Goal: Entertainment & Leisure: Consume media (video, audio)

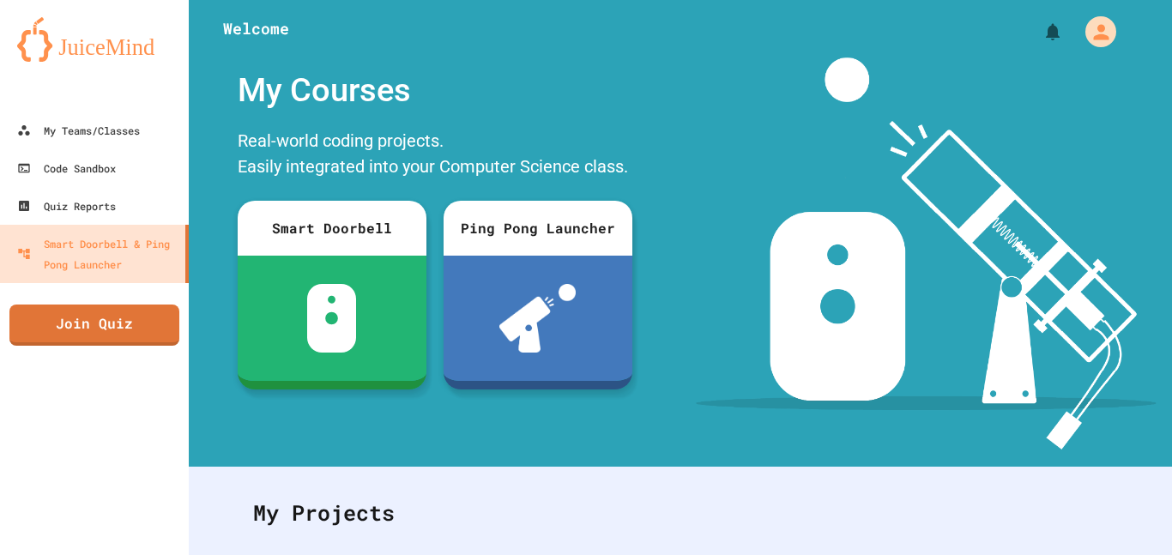
click at [858, 20] on div "My Teams/Classes Code Sandbox Quiz Reports Smart Doorbell & Ping Pong Launcher …" at bounding box center [586, 277] width 1172 height 555
click at [88, 347] on div "My Teams/Classes Code Sandbox Quiz Reports Smart Doorbell & Ping Pong Launcher …" at bounding box center [94, 277] width 189 height 555
click at [98, 327] on link "Join Quiz" at bounding box center [94, 323] width 171 height 43
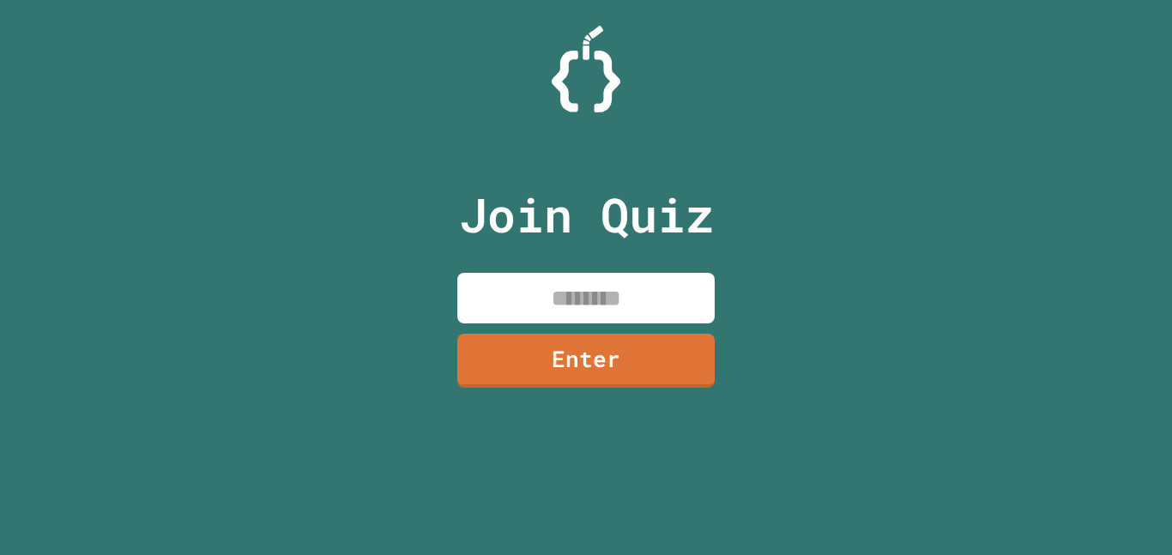
click at [530, 290] on input at bounding box center [585, 298] width 257 height 51
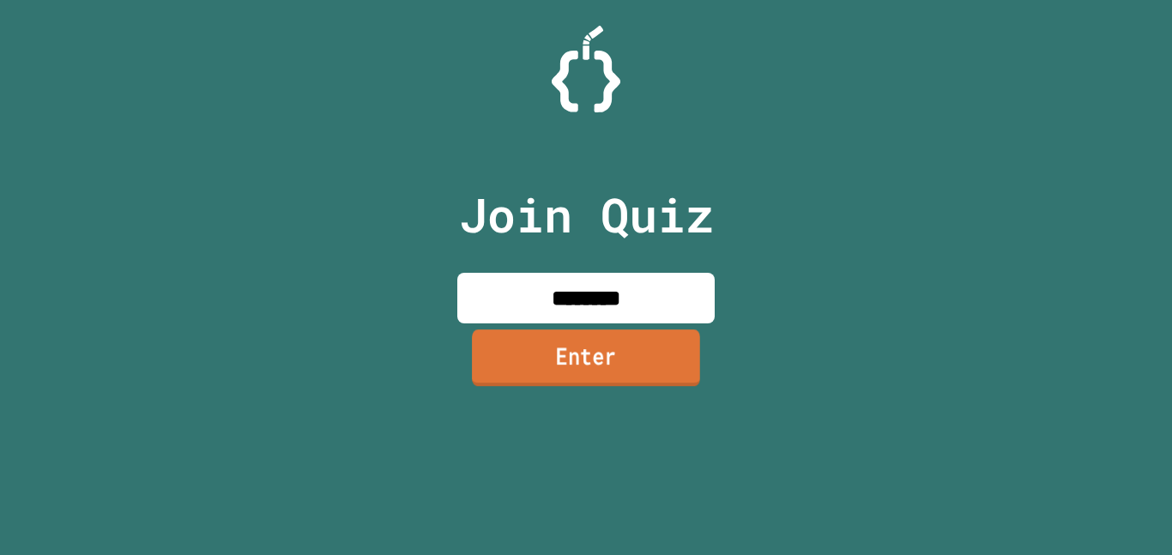
type input "********"
click at [670, 377] on link "Enter" at bounding box center [586, 357] width 228 height 57
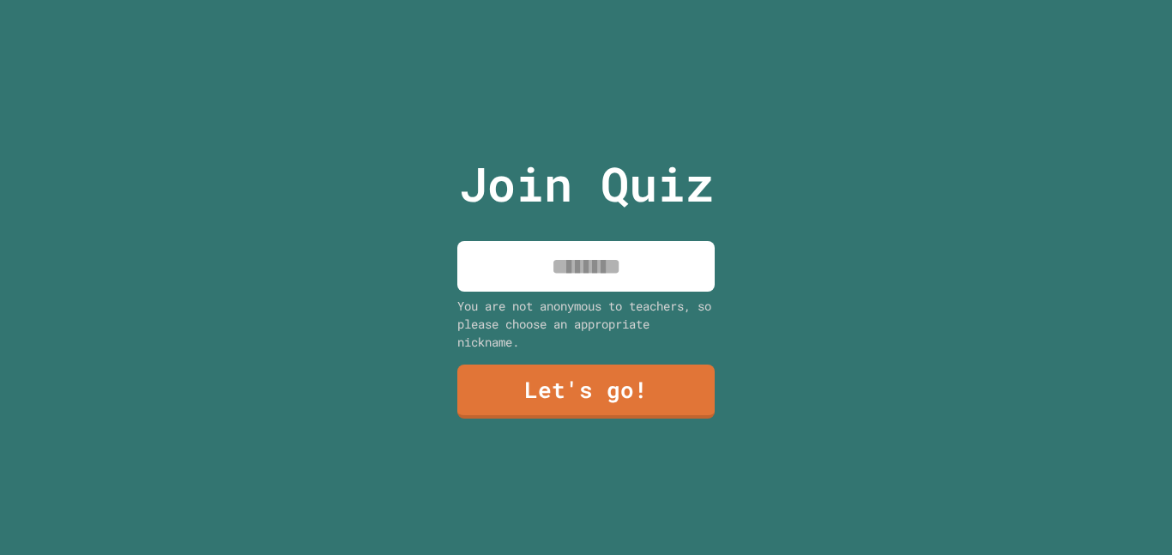
click at [618, 282] on input at bounding box center [585, 266] width 257 height 51
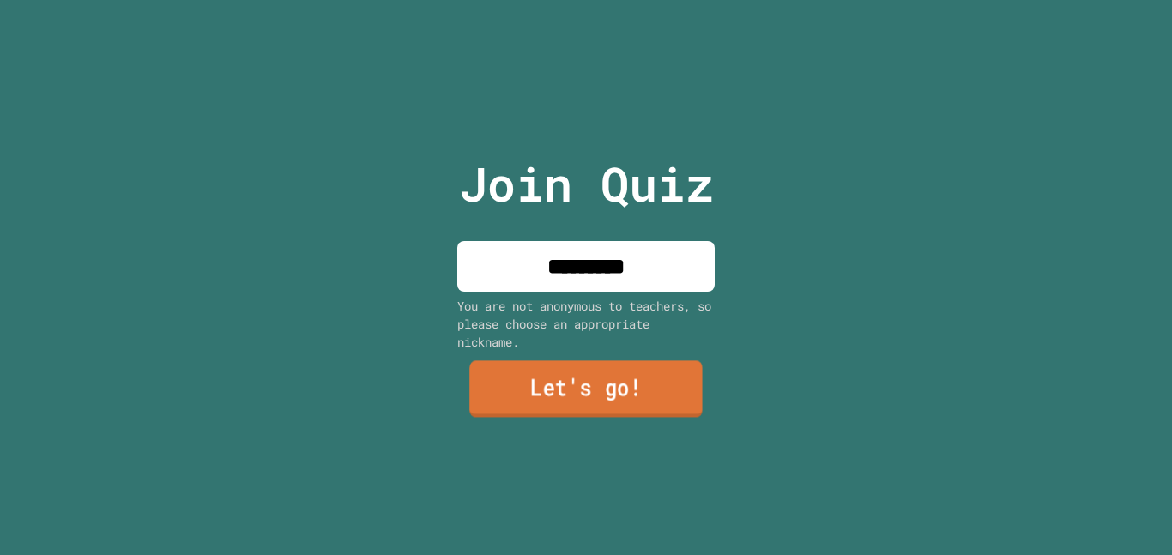
type input "*********"
click at [579, 392] on link "Let's go!" at bounding box center [585, 389] width 233 height 57
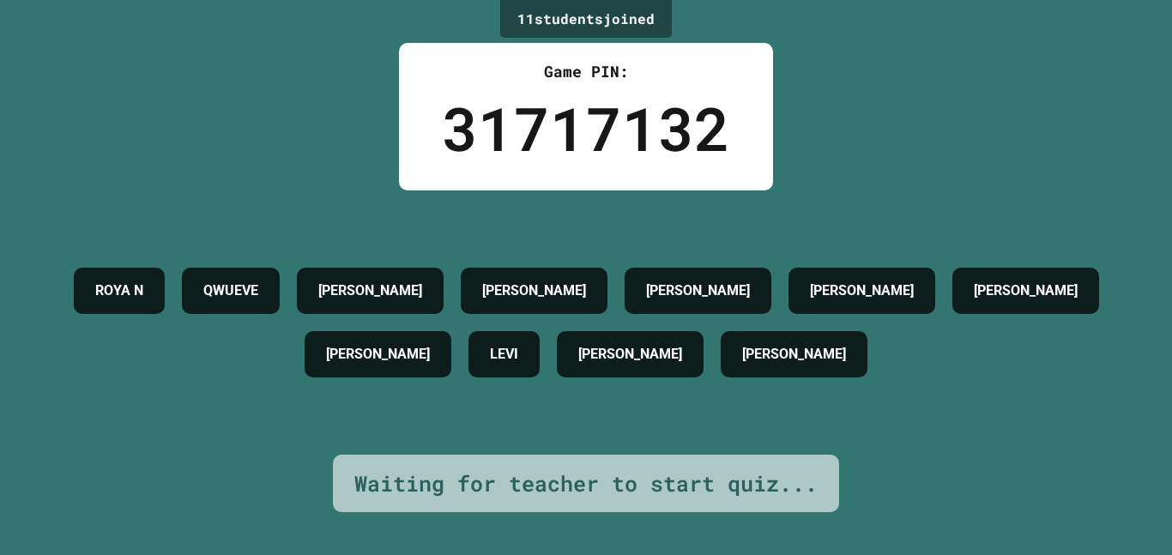
drag, startPoint x: 641, startPoint y: 339, endPoint x: 638, endPoint y: 330, distance: 9.0
click at [540, 331] on div "LEVI" at bounding box center [503, 354] width 71 height 46
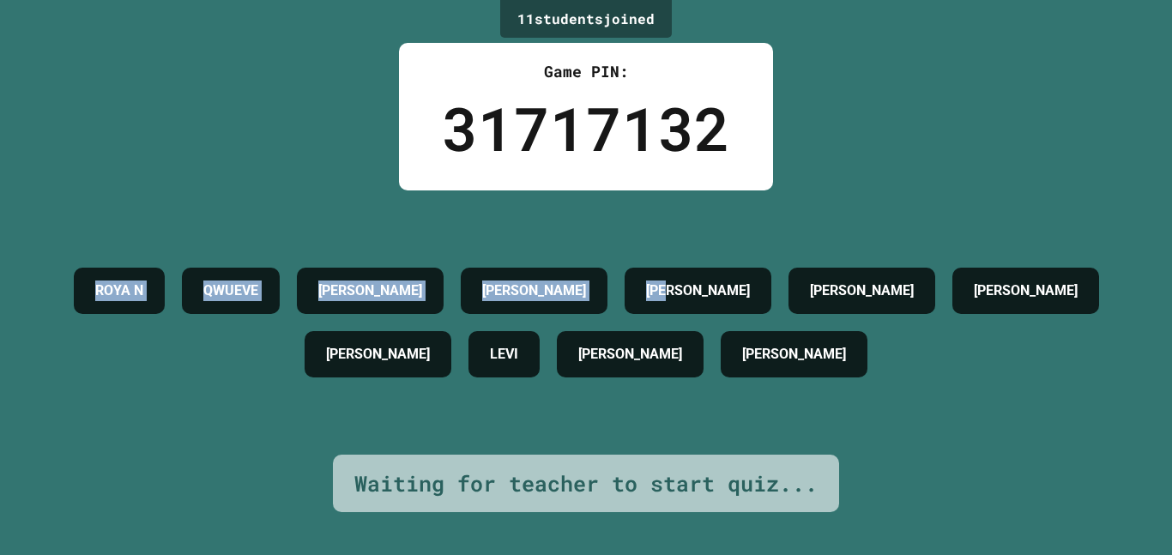
click at [788, 176] on div "11 student s joined Game PIN: 31717132 ROYA N QWUEVE CHRIS NICK CHARLES EMMA C …" at bounding box center [586, 277] width 1172 height 555
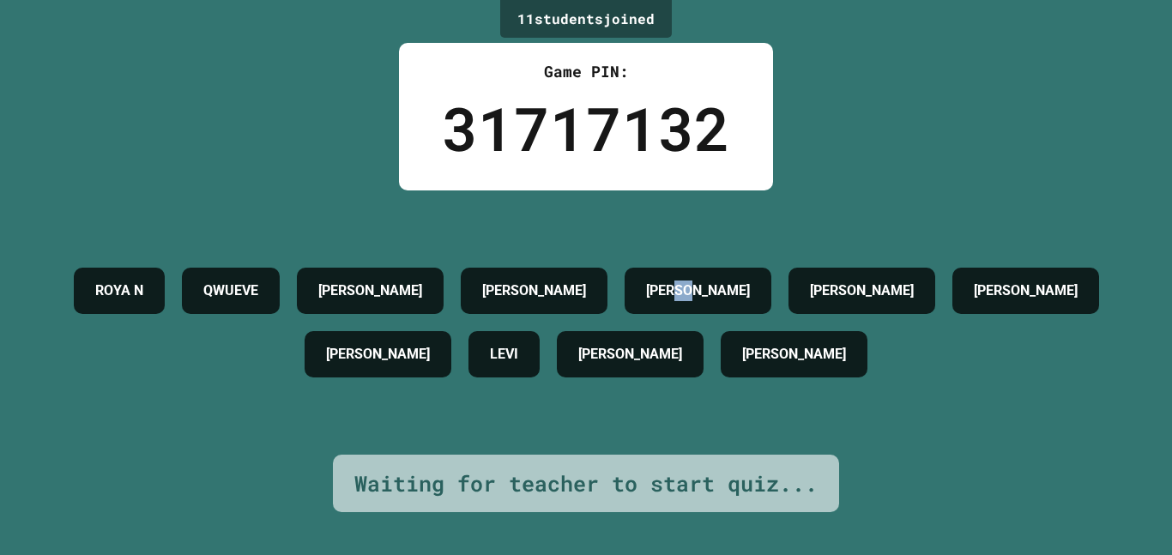
click at [833, 184] on div "11 student s joined Game PIN: 31717132 ROYA N QWUEVE CHRIS NICK CHARLES EMMA C …" at bounding box center [586, 277] width 1172 height 555
click at [869, 205] on div "ROYA N QWUEVE CHRIS NICK CHARLES EMMA C MICHAEL C ROBERT F LEVI JOHNNY ETHAN C" at bounding box center [586, 322] width 1086 height 264
click at [931, 228] on div "ROYA N QWUEVE CHRIS NICK CHARLES EMMA C MICHAEL C ROBERT F LEVI JOHNNY ETHAN C" at bounding box center [586, 322] width 1086 height 264
click at [1171, 327] on div "11 student s joined Game PIN: 31717132 ROYA N QWUEVE CHRIS NICK CHARLES EMMA C …" at bounding box center [586, 277] width 1172 height 555
click at [1171, 393] on div "11 student s joined Game PIN: 31717132 ROYA N QWUEVE CHRIS NICK CHARLES EMMA C …" at bounding box center [586, 277] width 1172 height 555
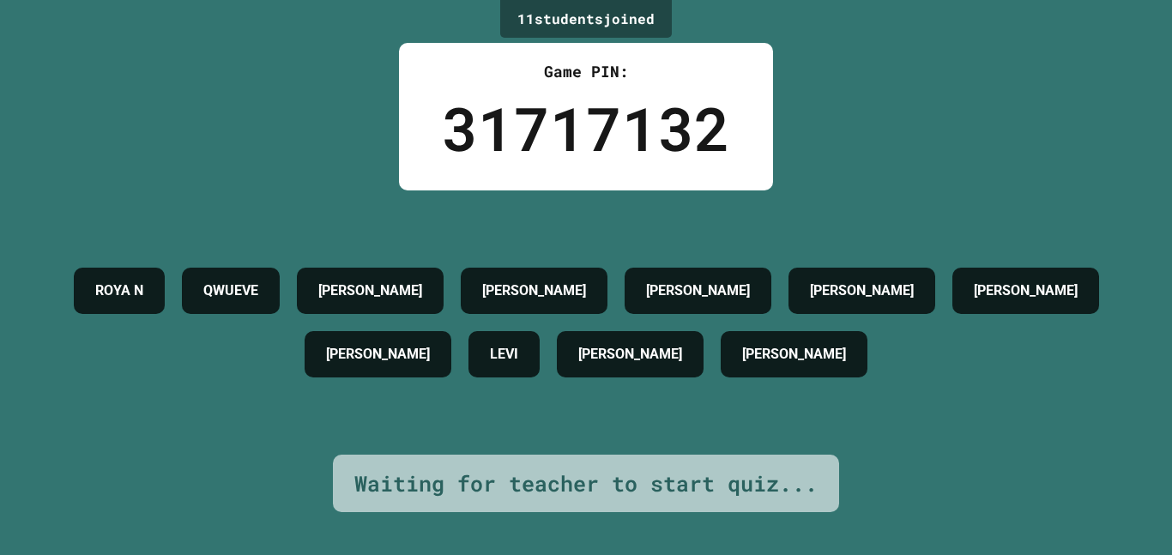
click at [1118, 386] on div "ROYA N QWUEVE CHRIS NICK CHARLES EMMA C MICHAEL C ROBERT F LEVI JOHNNY ETHAN C" at bounding box center [586, 322] width 1086 height 127
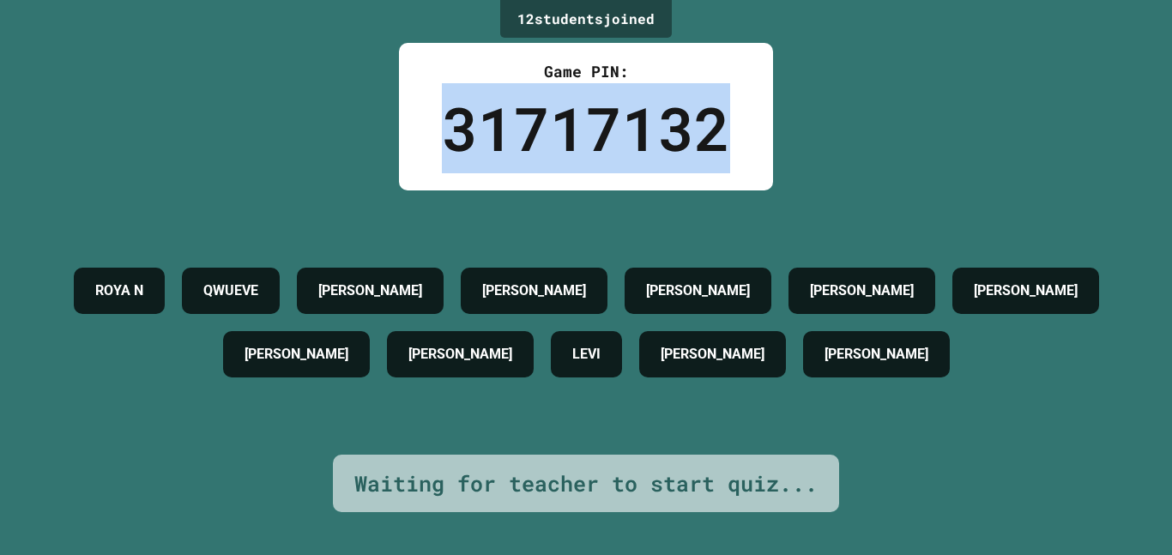
drag, startPoint x: 438, startPoint y: 127, endPoint x: 778, endPoint y: 112, distance: 340.1
click at [778, 112] on div "12 student s joined Game PIN: 31717132 ROYA N QWUEVE CHRIS MARTIN NICK CHARLES …" at bounding box center [586, 277] width 1172 height 555
drag, startPoint x: 778, startPoint y: 112, endPoint x: 598, endPoint y: 172, distance: 190.2
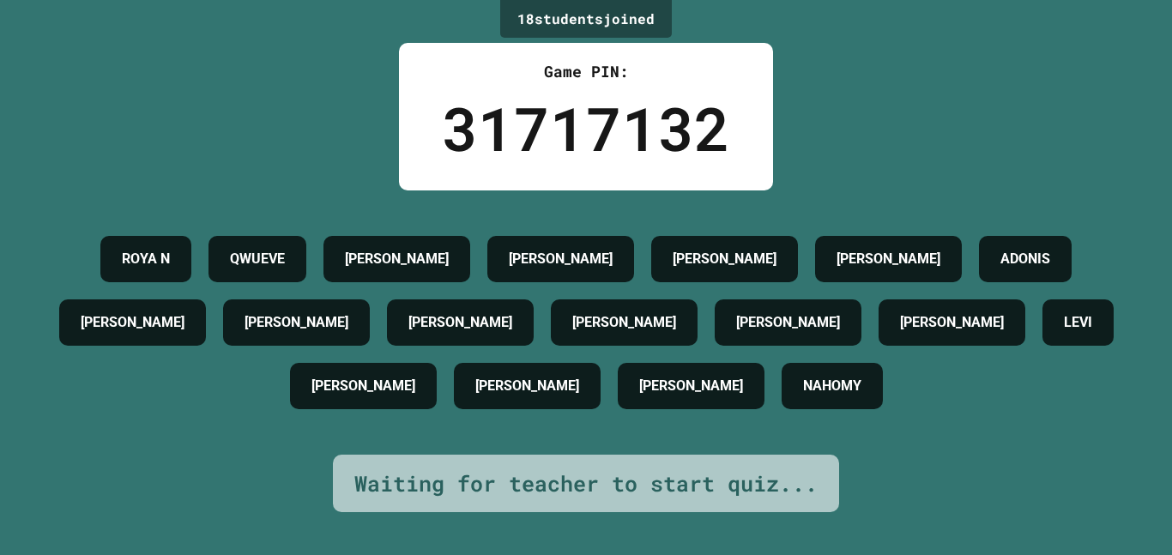
click at [878, 76] on div "18 student s joined Game PIN: 31717132 ROYA N QWUEVE AIDEN CHRIS MARTIN NICK AD…" at bounding box center [586, 277] width 1172 height 555
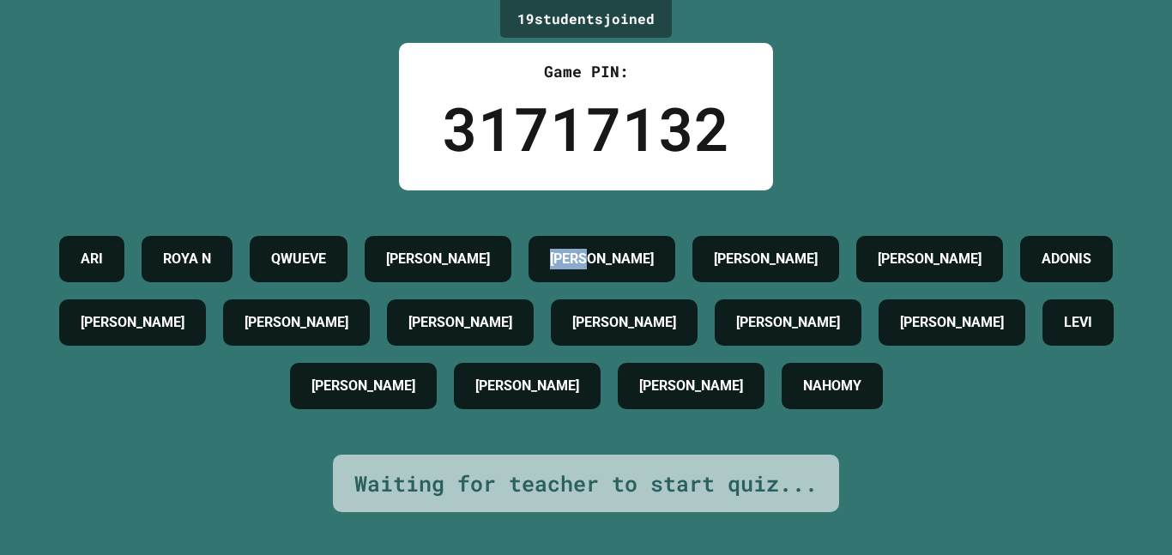
drag, startPoint x: 682, startPoint y: 243, endPoint x: 788, endPoint y: 252, distance: 106.0
click at [789, 254] on div "ARI ROYA N QWUEVE AIDEN CHRIS MARTIN NICK ADONIS CHARLES EMMA C E.J MICHAEL C R…" at bounding box center [586, 322] width 1086 height 190
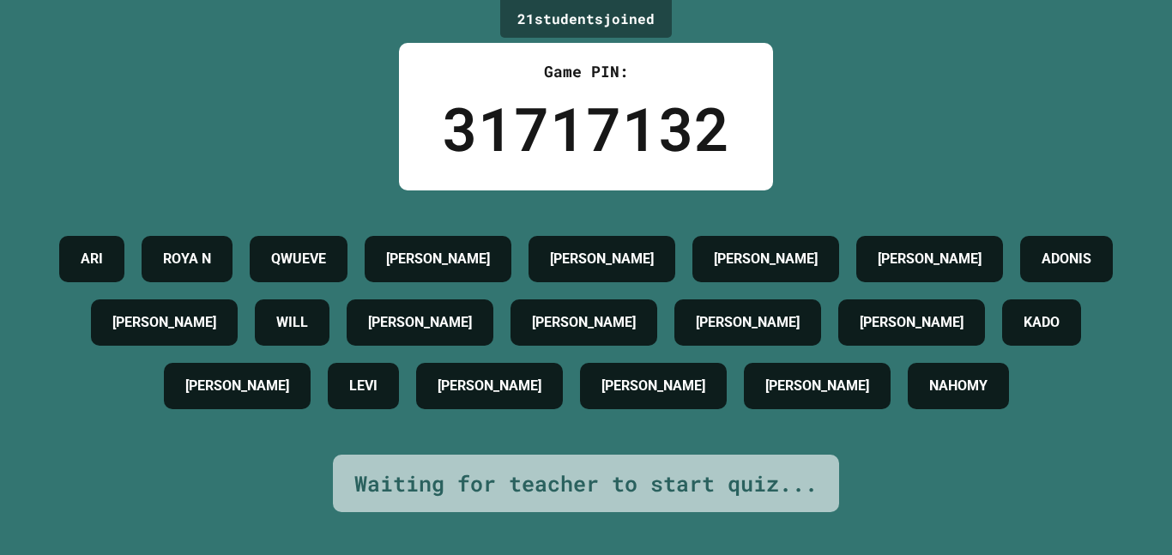
click at [943, 322] on div "ARI ROYA N QWUEVE AIDEN CHRIS MARTIN NICK ADONIS CHARLES WILL EMMA C E.J MICHAE…" at bounding box center [586, 322] width 1086 height 190
drag, startPoint x: 233, startPoint y: 310, endPoint x: 358, endPoint y: 328, distance: 126.6
click at [238, 328] on div "CHARLES" at bounding box center [164, 322] width 147 height 46
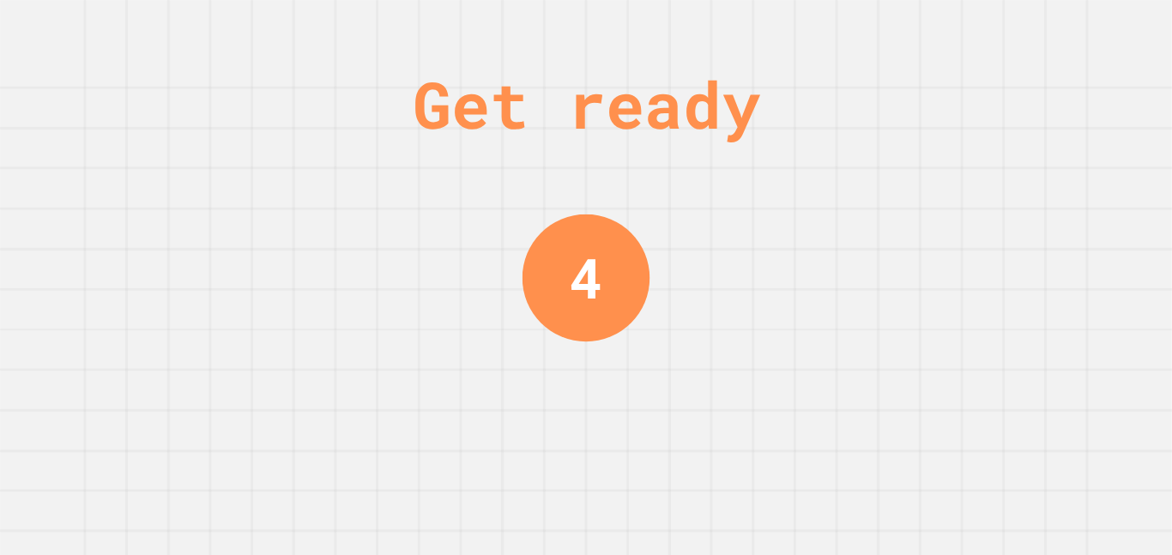
click at [729, 256] on div "Get ready 4" at bounding box center [586, 277] width 1172 height 555
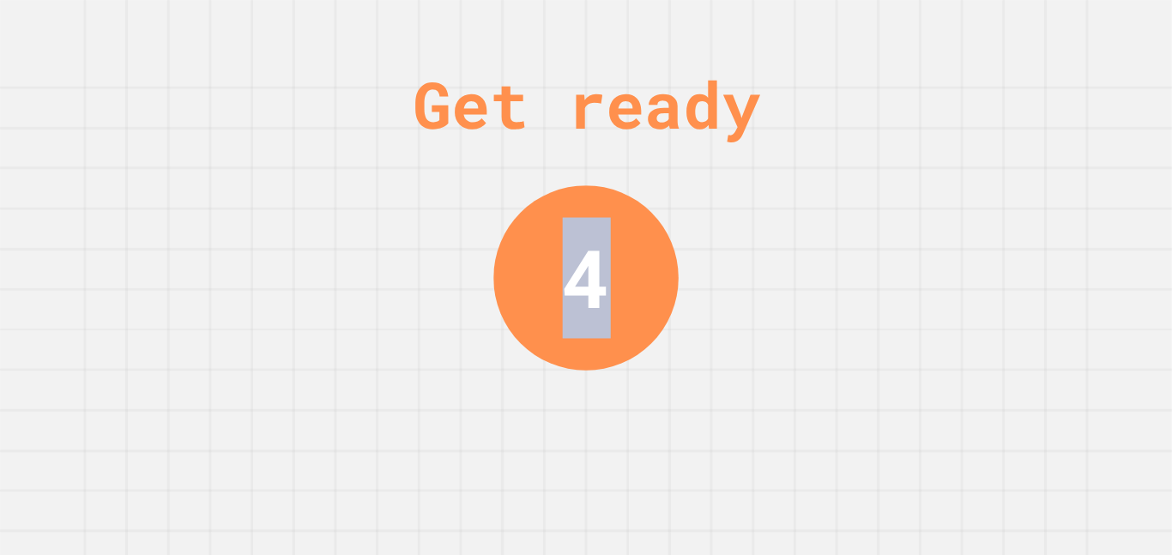
click at [729, 256] on div "Get ready 4" at bounding box center [586, 277] width 1172 height 555
click at [728, 256] on div "Get ready 4" at bounding box center [586, 277] width 1172 height 555
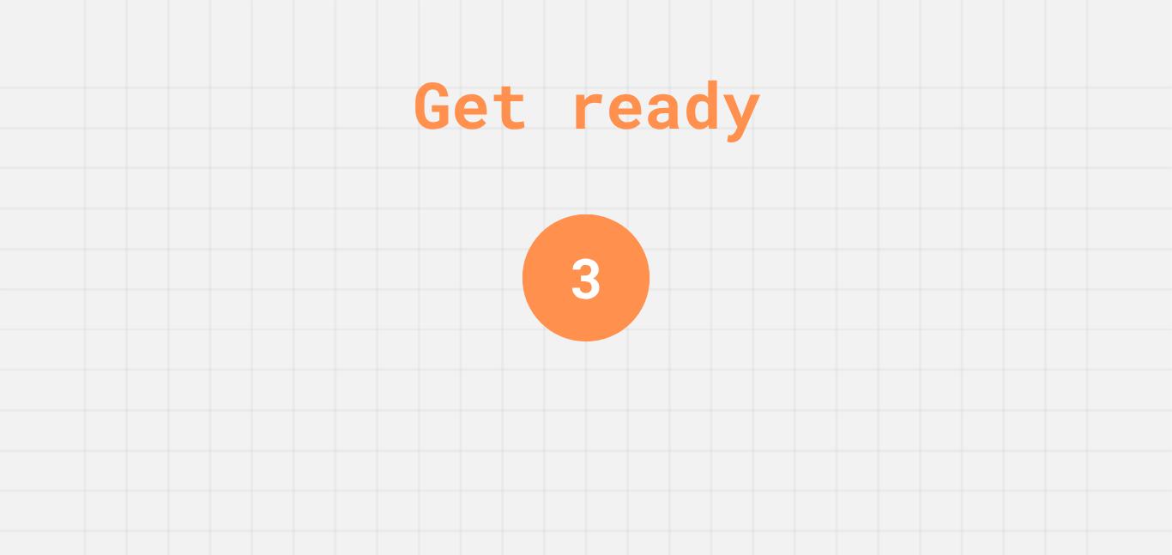
click at [732, 248] on div "Get ready 3" at bounding box center [586, 277] width 1172 height 555
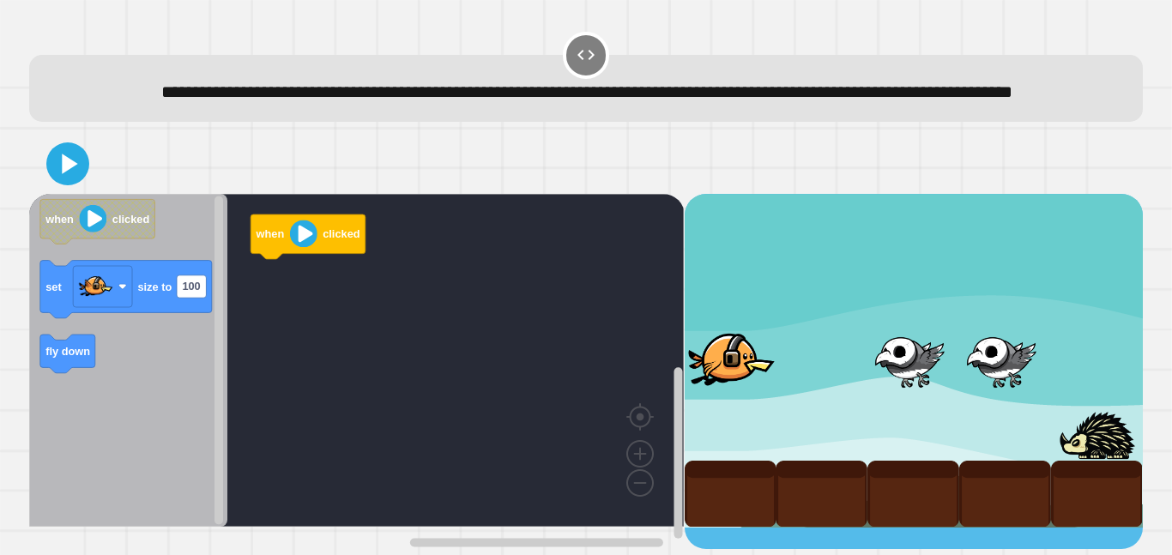
scroll to position [7, 0]
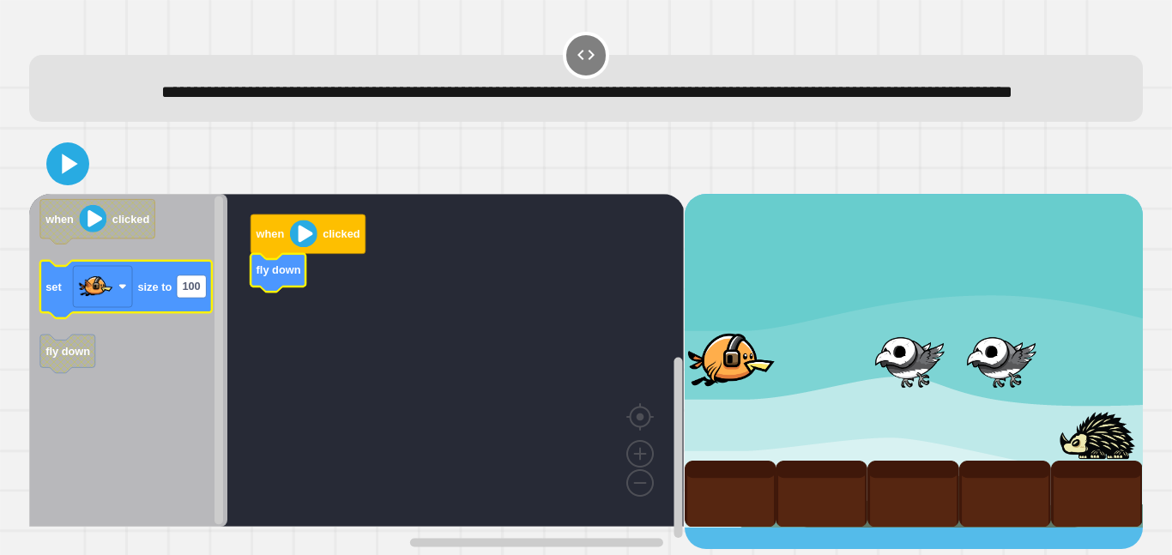
click at [163, 300] on icon "Blockly Workspace" at bounding box center [126, 289] width 172 height 57
click at [193, 293] on text "100" at bounding box center [192, 287] width 18 height 13
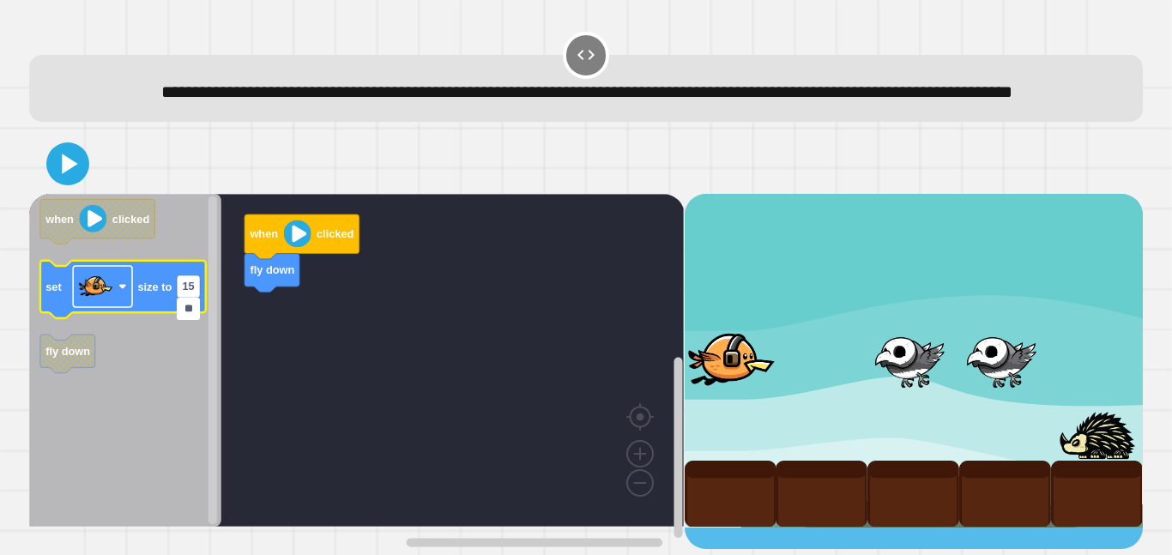
type input "***"
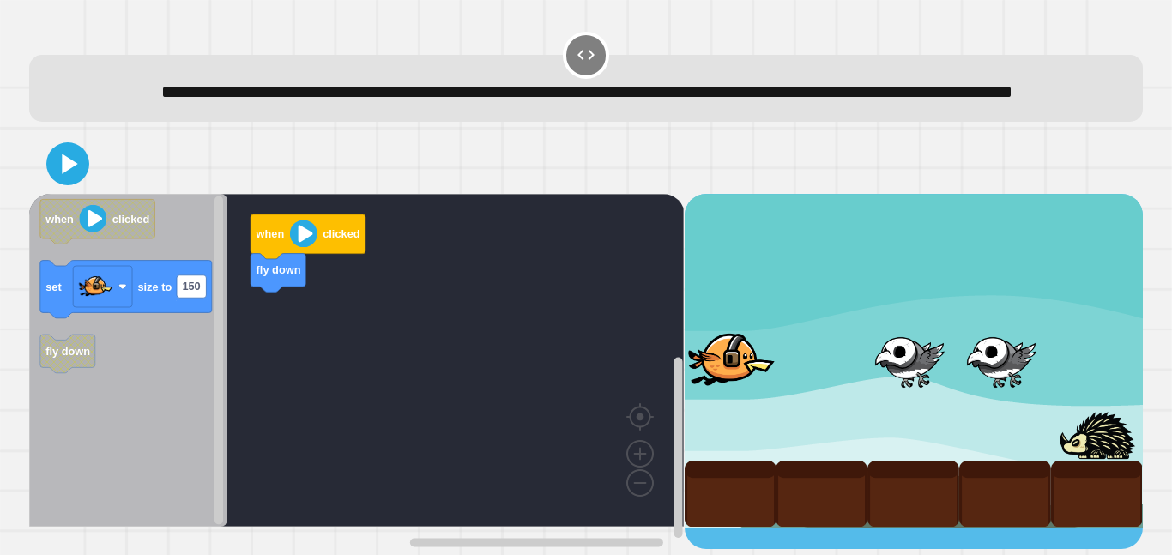
click at [388, 384] on rect "Blockly Workspace" at bounding box center [356, 360] width 655 height 333
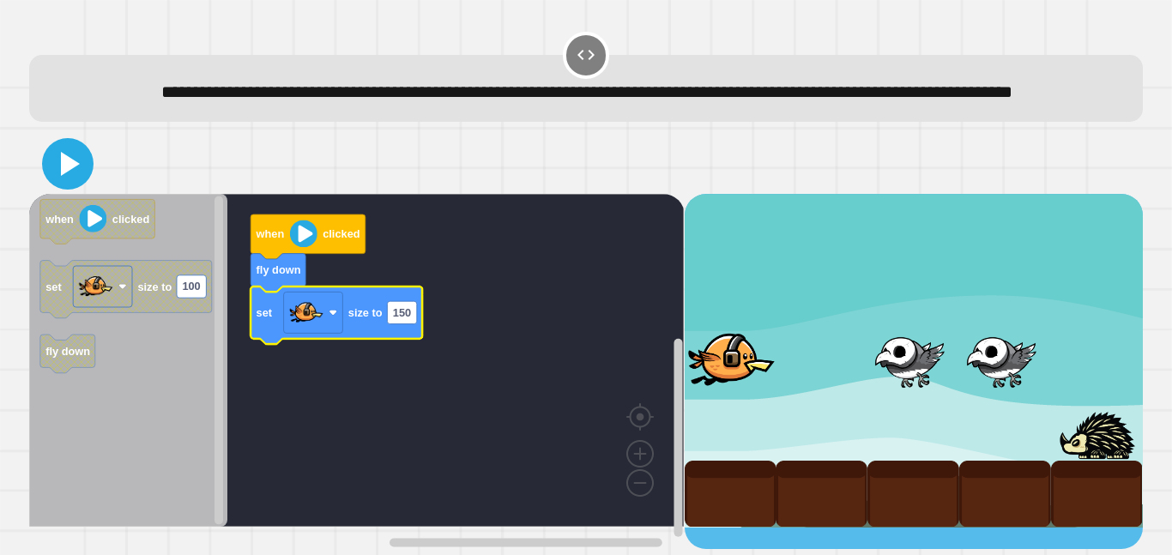
click at [76, 184] on icon at bounding box center [67, 163] width 41 height 41
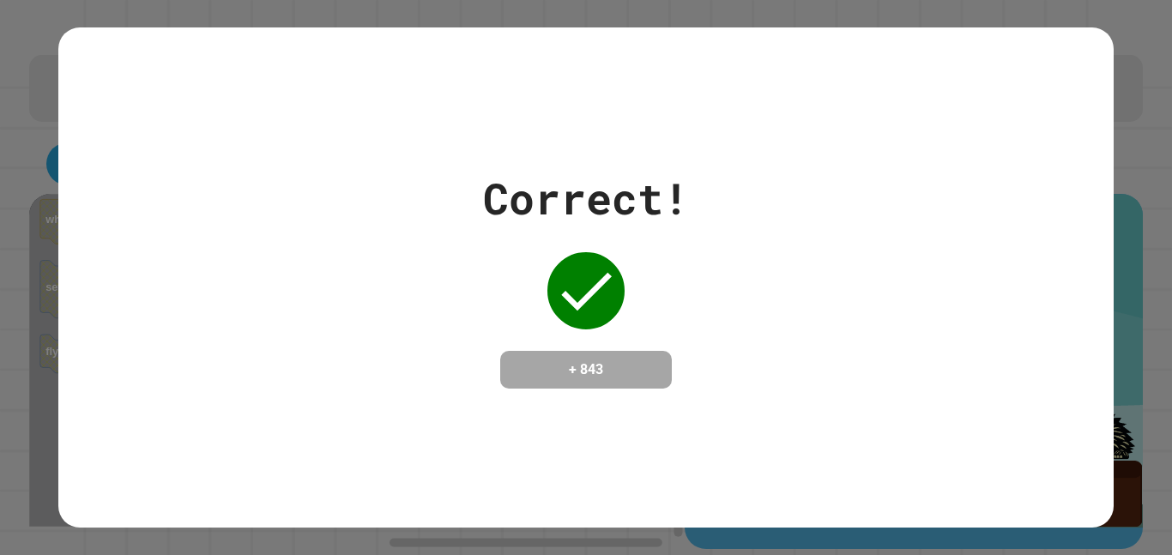
click at [762, 279] on div "Correct! + 843" at bounding box center [585, 277] width 1054 height 222
drag, startPoint x: 334, startPoint y: 249, endPoint x: 311, endPoint y: 221, distance: 35.9
click at [327, 244] on div "Correct! + 843" at bounding box center [585, 277] width 1054 height 222
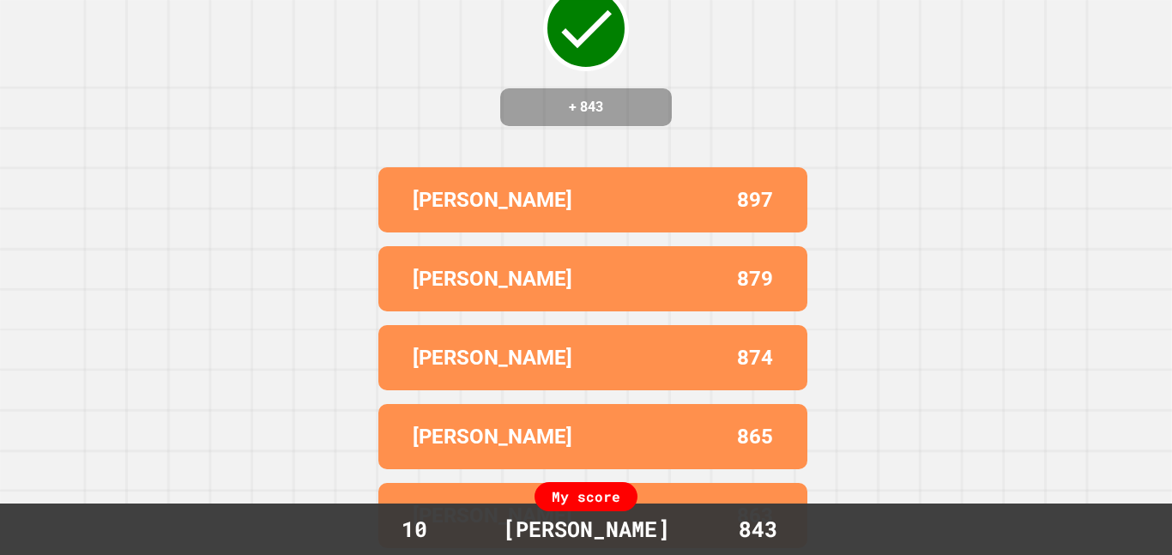
scroll to position [0, 0]
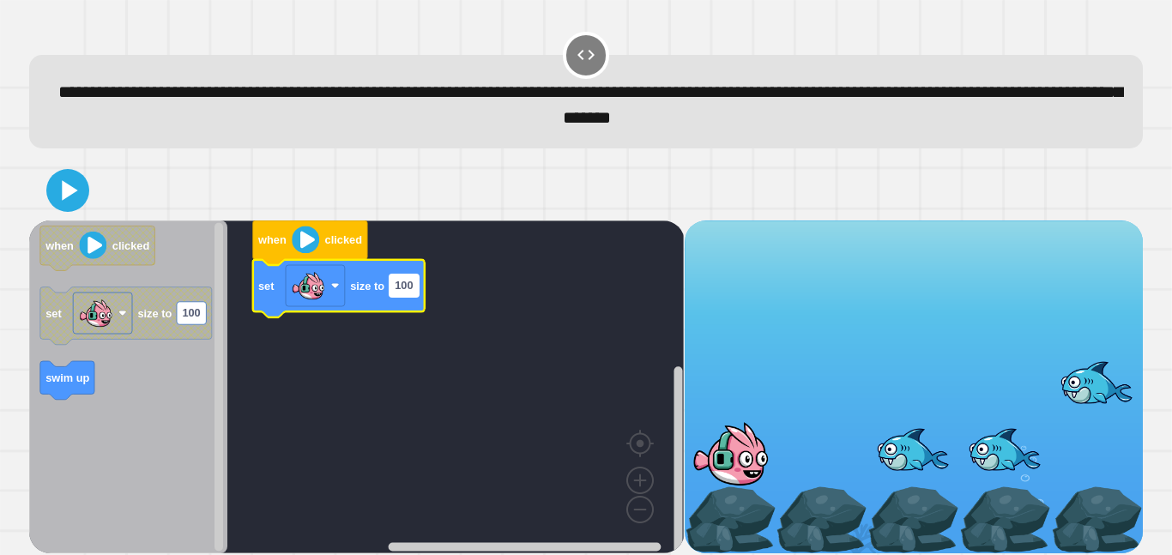
click at [402, 287] on text "100" at bounding box center [404, 285] width 18 height 13
type input "***"
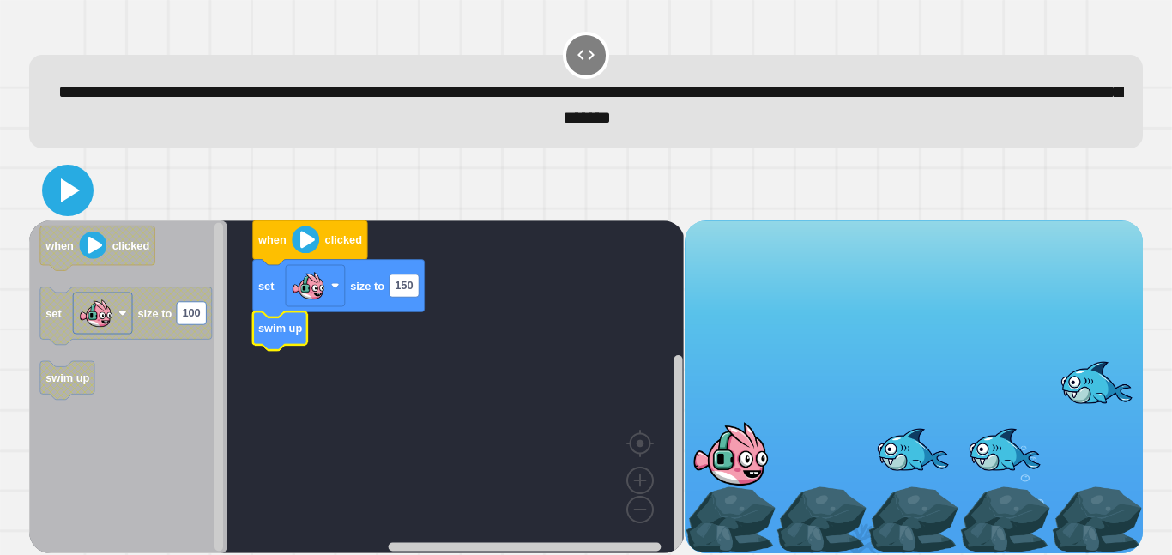
click at [42, 189] on button at bounding box center [67, 190] width 51 height 51
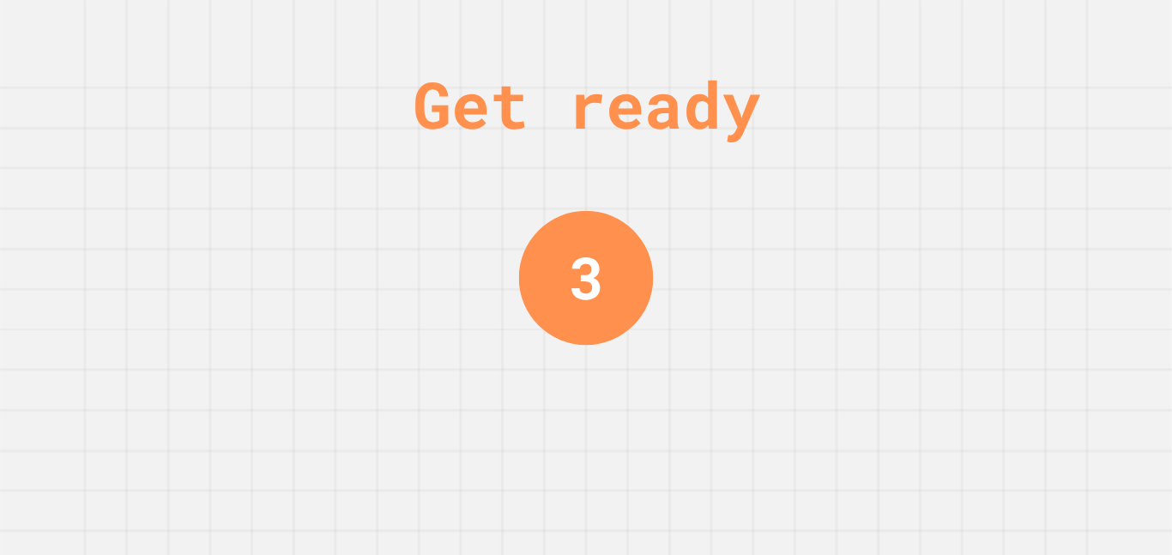
click at [624, 318] on div "3" at bounding box center [586, 277] width 135 height 135
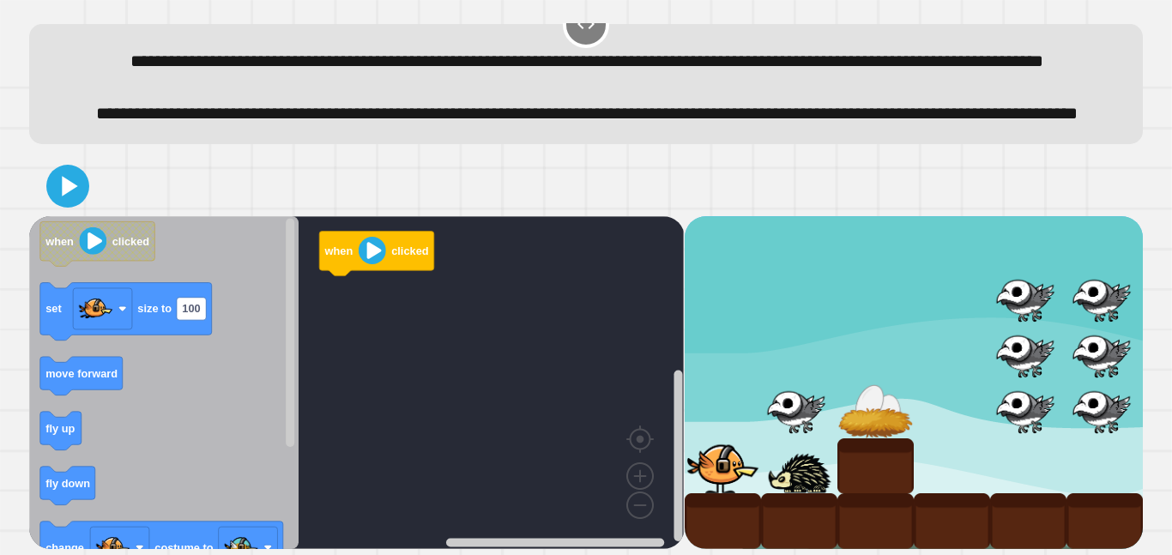
scroll to position [68, 0]
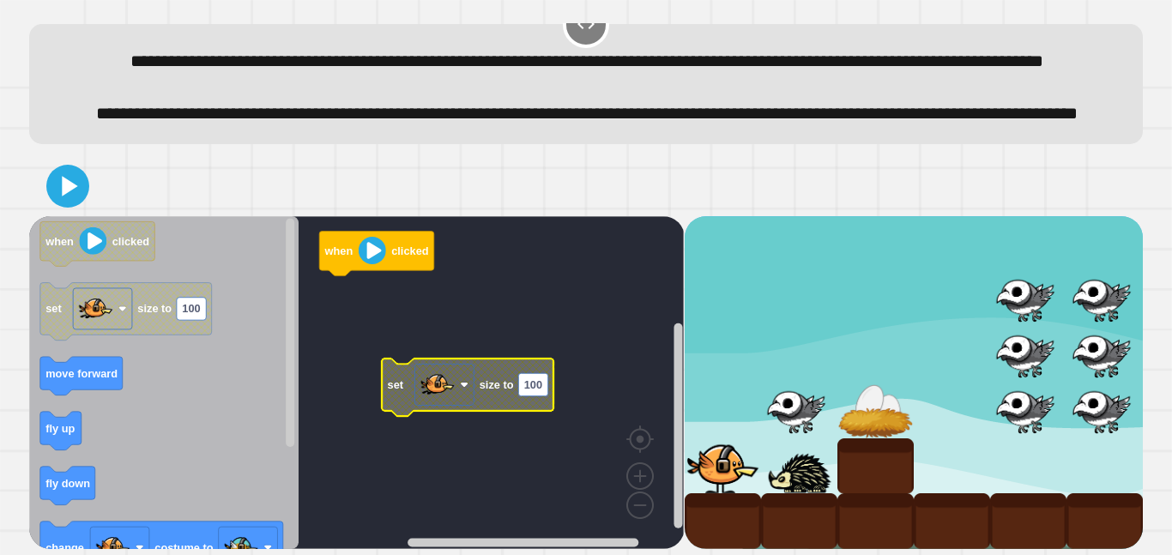
click at [532, 391] on text "100" at bounding box center [533, 384] width 18 height 13
type input "**"
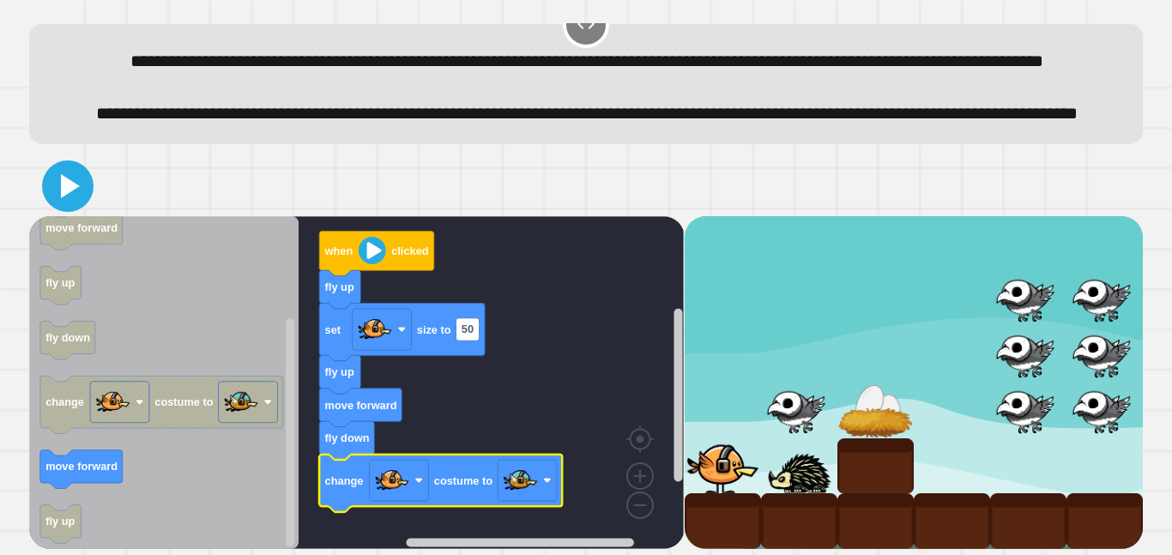
click at [68, 207] on icon at bounding box center [67, 186] width 41 height 41
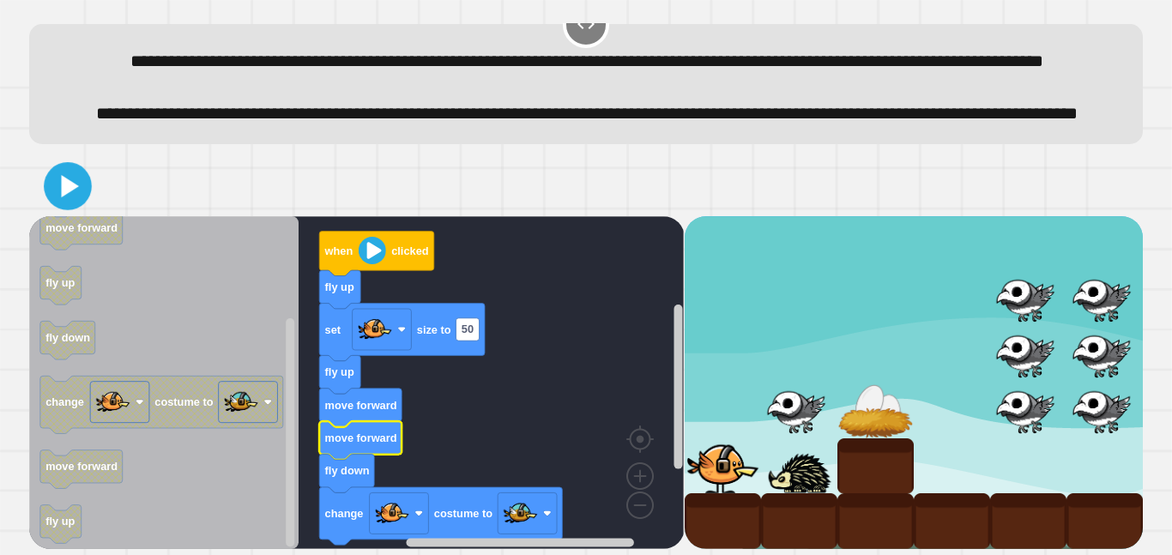
click at [64, 194] on icon at bounding box center [68, 185] width 39 height 39
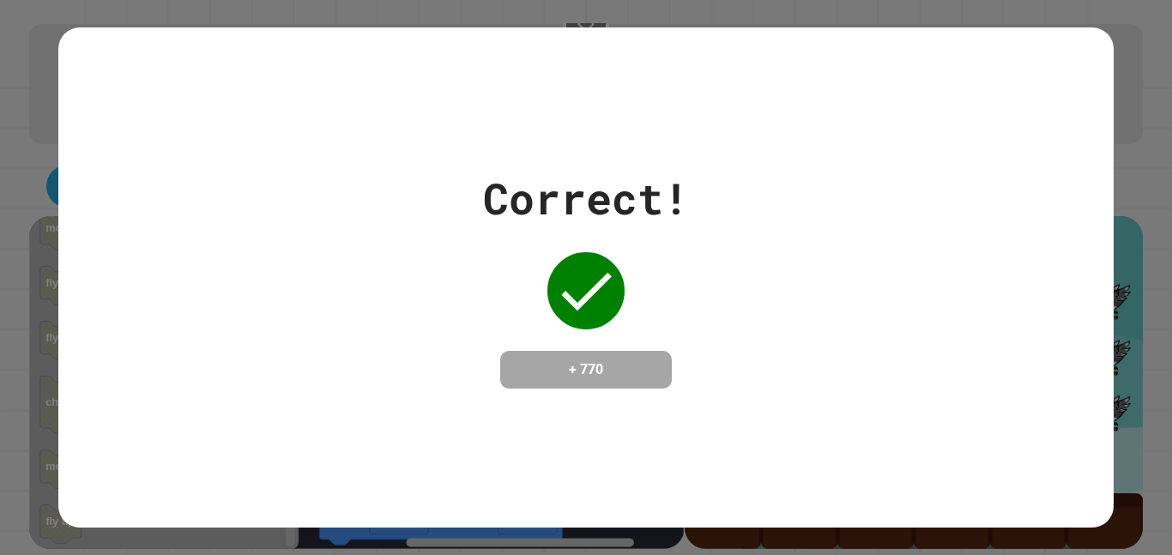
click at [583, 332] on div "Correct! + 770" at bounding box center [586, 277] width 206 height 222
click at [585, 331] on div "Correct! + 770" at bounding box center [586, 277] width 206 height 222
click at [583, 329] on div "Correct! + 770" at bounding box center [586, 277] width 206 height 222
drag, startPoint x: 578, startPoint y: 326, endPoint x: 511, endPoint y: 294, distance: 74.1
click at [574, 321] on div "Correct! + 770" at bounding box center [586, 277] width 206 height 222
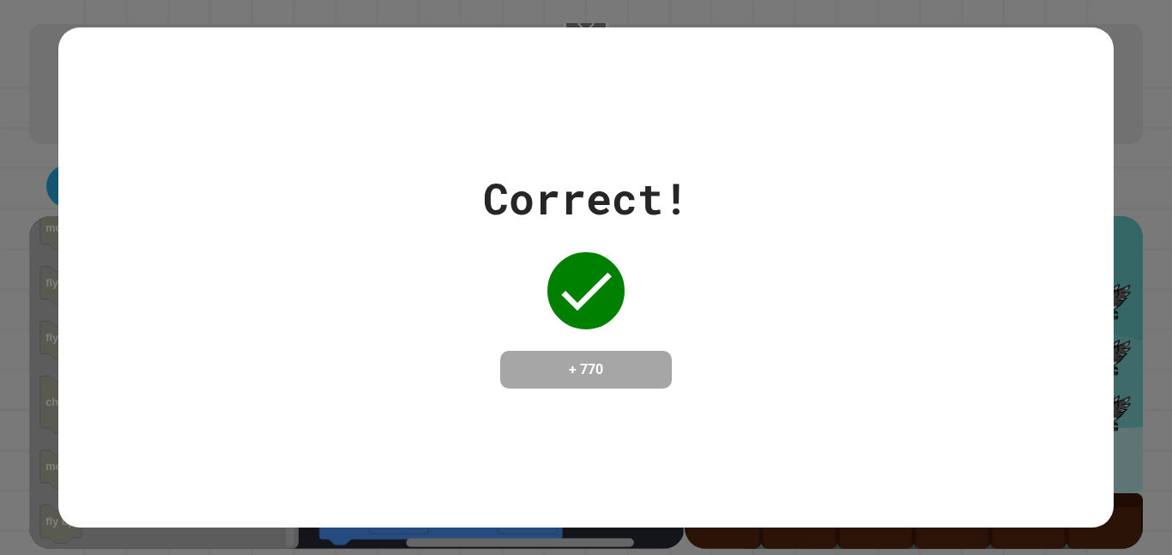
click at [454, 277] on div "Correct! + 770" at bounding box center [585, 277] width 1054 height 222
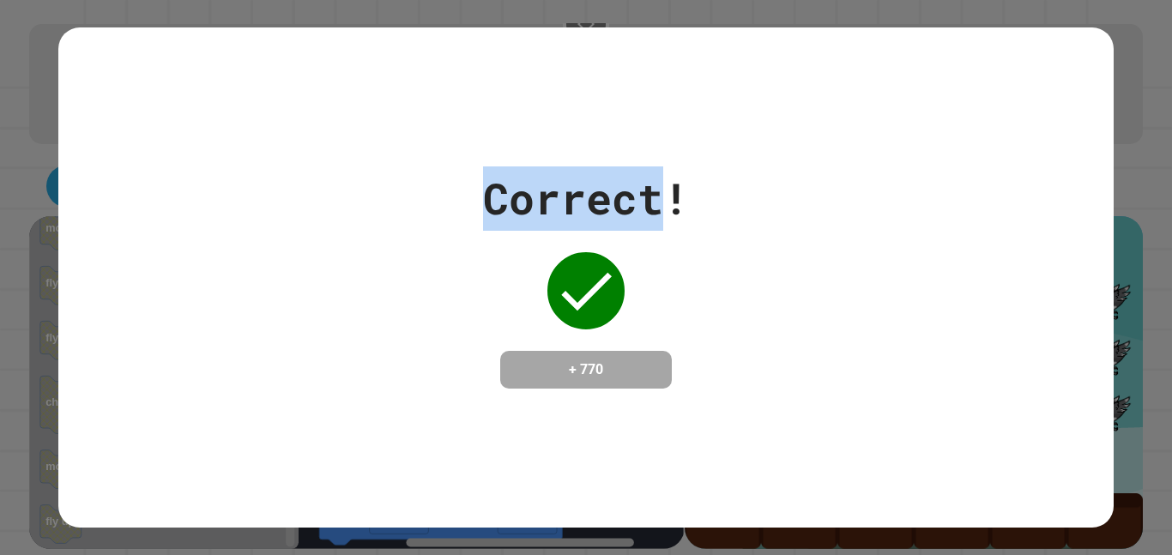
click at [453, 277] on div "Correct! + 770" at bounding box center [585, 277] width 1054 height 222
click at [450, 280] on div "Correct! + 770" at bounding box center [585, 277] width 1054 height 222
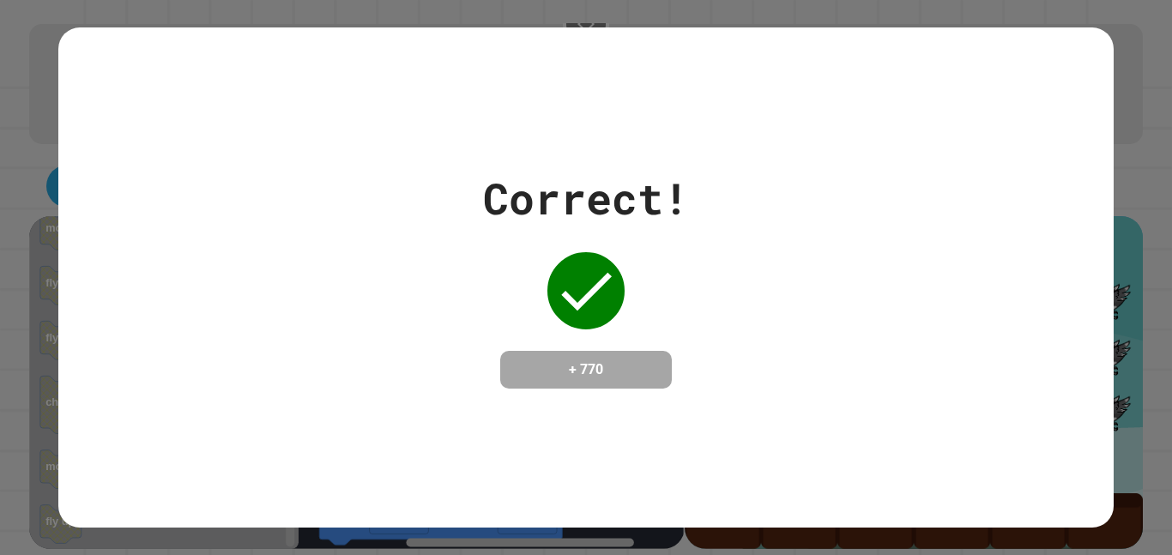
click at [450, 283] on div "Correct! + 770" at bounding box center [585, 277] width 1054 height 222
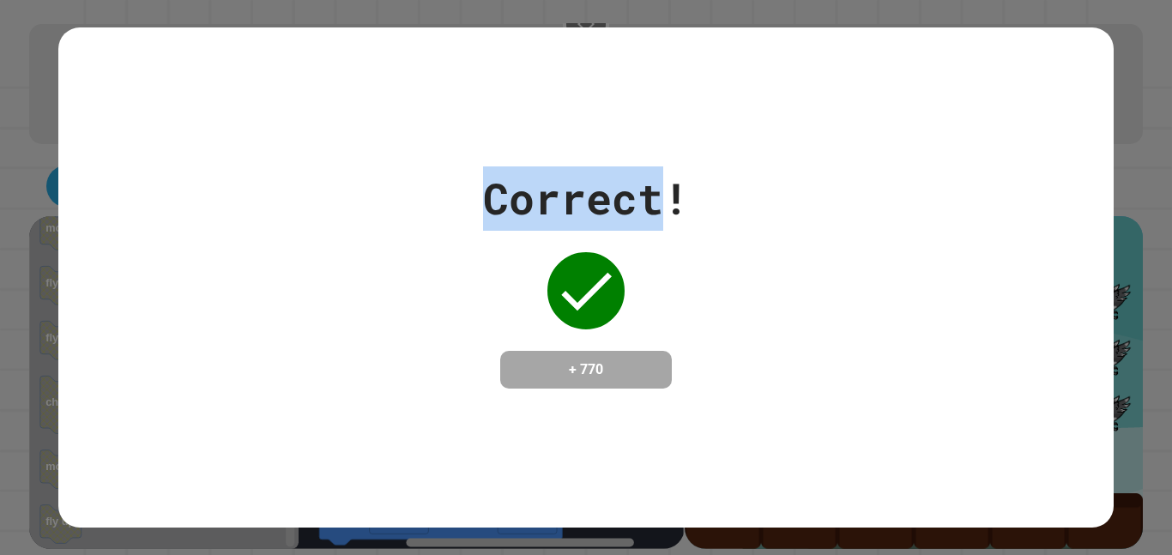
click at [450, 283] on div "Correct! + 770" at bounding box center [585, 277] width 1054 height 222
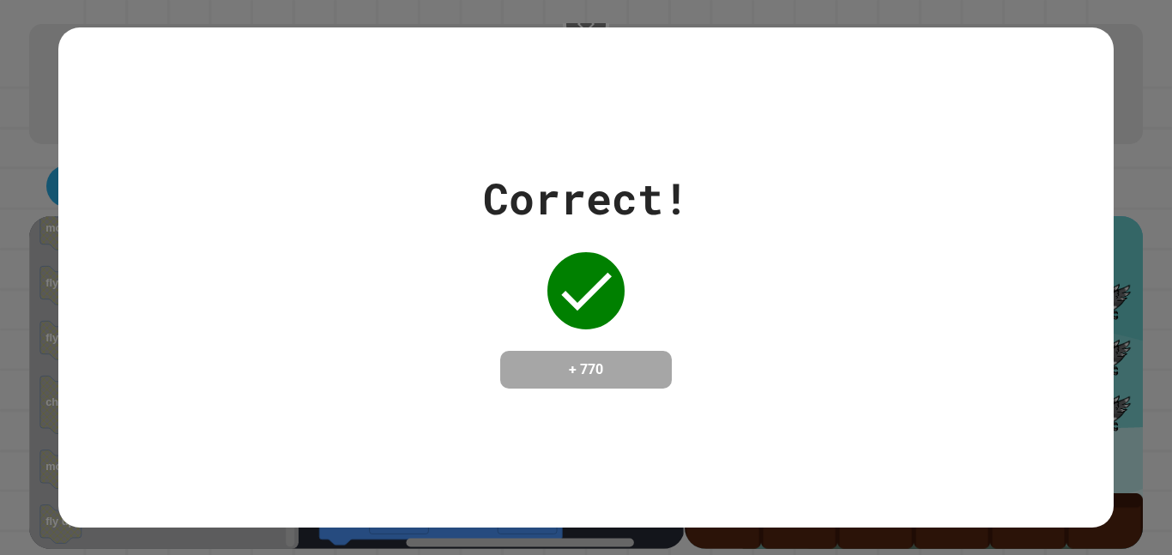
drag, startPoint x: 571, startPoint y: 444, endPoint x: 468, endPoint y: 432, distance: 103.8
click at [468, 432] on div "Correct! + 770" at bounding box center [585, 276] width 1054 height 499
drag, startPoint x: 571, startPoint y: 376, endPoint x: 661, endPoint y: 376, distance: 90.1
click at [661, 376] on div "+ 770" at bounding box center [586, 370] width 172 height 38
click at [631, 414] on div "Correct! + 770" at bounding box center [585, 276] width 1054 height 499
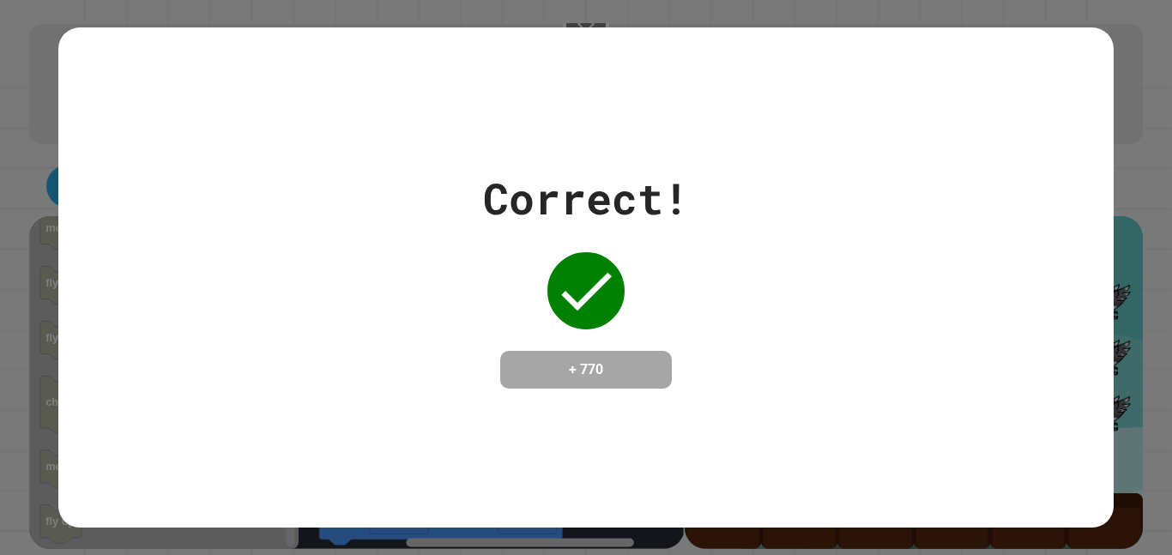
drag, startPoint x: 550, startPoint y: 278, endPoint x: 633, endPoint y: 293, distance: 84.6
click at [633, 293] on div "Correct! + 770" at bounding box center [586, 277] width 206 height 222
drag, startPoint x: 555, startPoint y: 293, endPoint x: 642, endPoint y: 290, distance: 86.7
click at [642, 290] on div "Correct! + 770" at bounding box center [586, 277] width 206 height 222
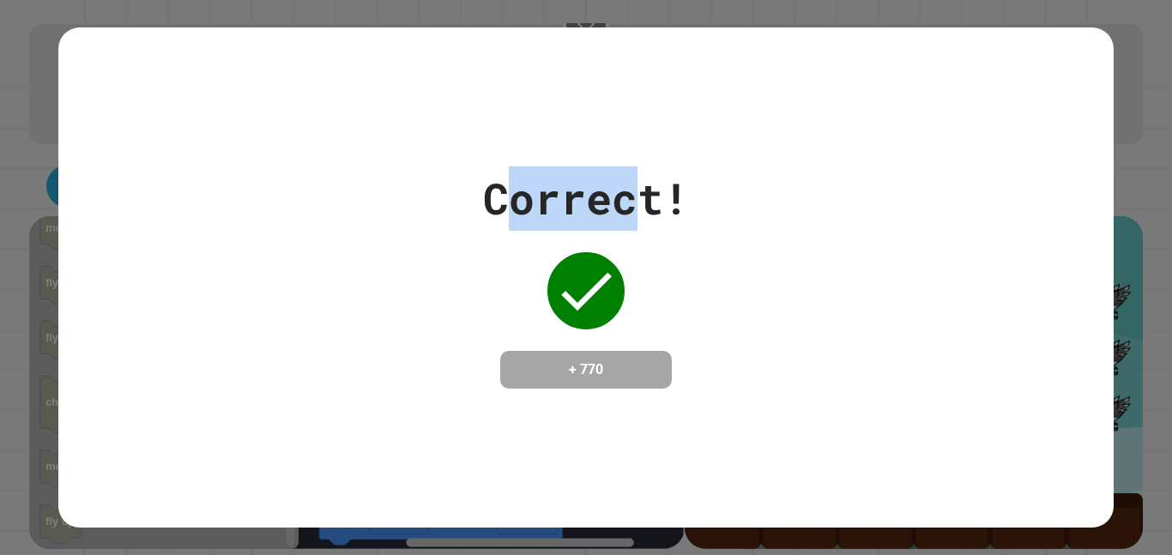
drag, startPoint x: 514, startPoint y: 196, endPoint x: 643, endPoint y: 203, distance: 129.8
click at [643, 202] on div "Correct!" at bounding box center [586, 198] width 206 height 64
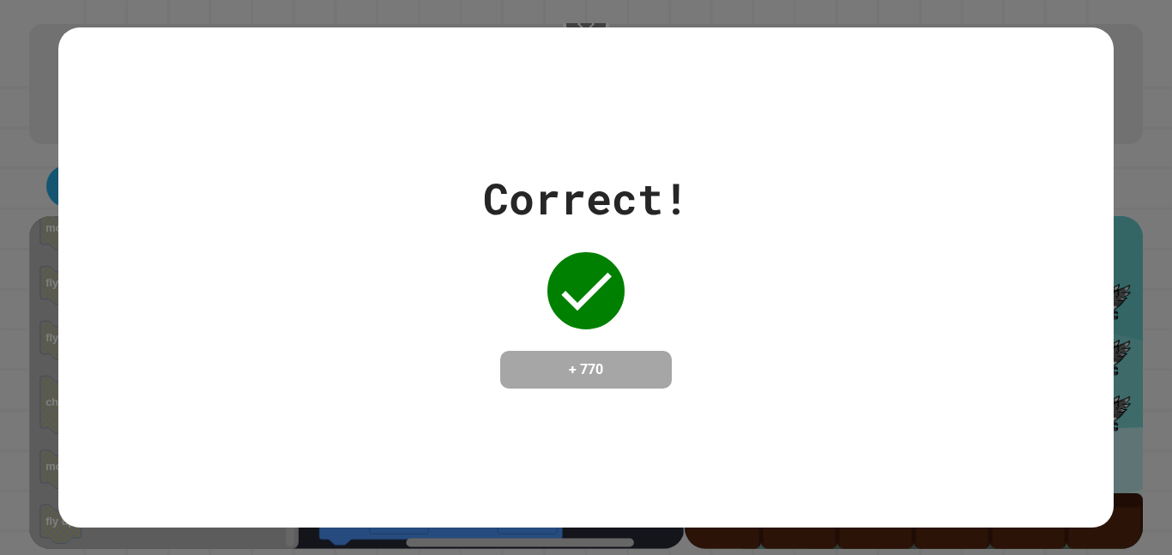
click at [696, 300] on div "Correct! + 770" at bounding box center [585, 277] width 1054 height 222
drag, startPoint x: 616, startPoint y: 190, endPoint x: 672, endPoint y: 192, distance: 55.8
click at [672, 192] on div "Correct!" at bounding box center [586, 198] width 206 height 64
click at [721, 316] on div "Correct! + 770" at bounding box center [585, 277] width 1054 height 222
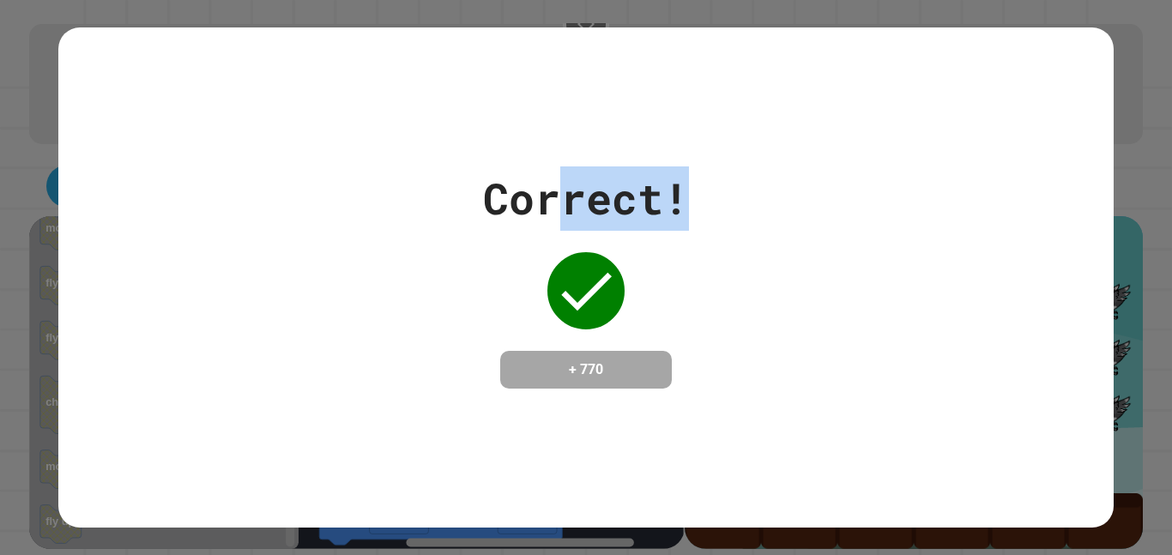
drag, startPoint x: 571, startPoint y: 193, endPoint x: 770, endPoint y: 220, distance: 201.8
click at [770, 220] on div "Correct! + 770" at bounding box center [585, 277] width 1054 height 222
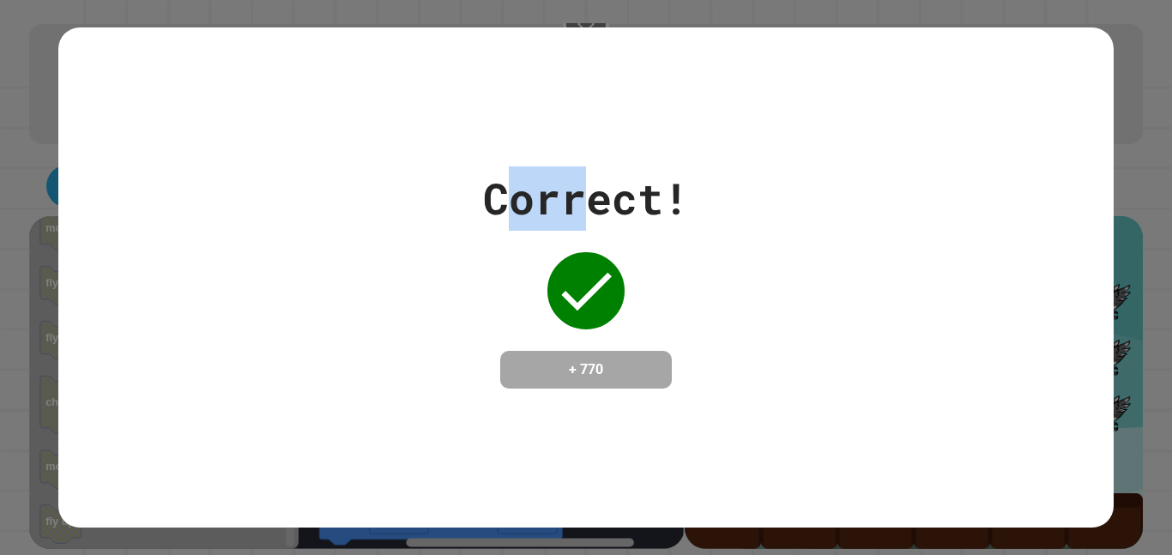
drag, startPoint x: 511, startPoint y: 186, endPoint x: 578, endPoint y: 185, distance: 66.9
click at [578, 185] on div "Correct!" at bounding box center [586, 198] width 206 height 64
click at [676, 233] on div "Correct! + 770" at bounding box center [586, 277] width 206 height 222
drag, startPoint x: 593, startPoint y: 376, endPoint x: 615, endPoint y: 372, distance: 22.7
click at [615, 372] on h4 "+ 770" at bounding box center [585, 369] width 137 height 21
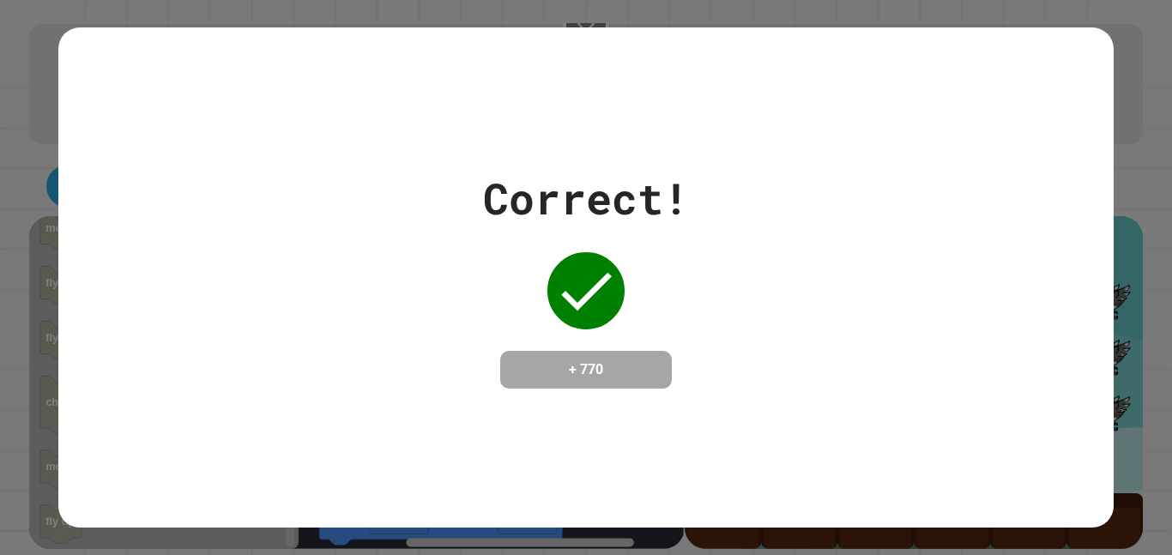
click at [504, 229] on div "Correct! + 770" at bounding box center [586, 277] width 206 height 222
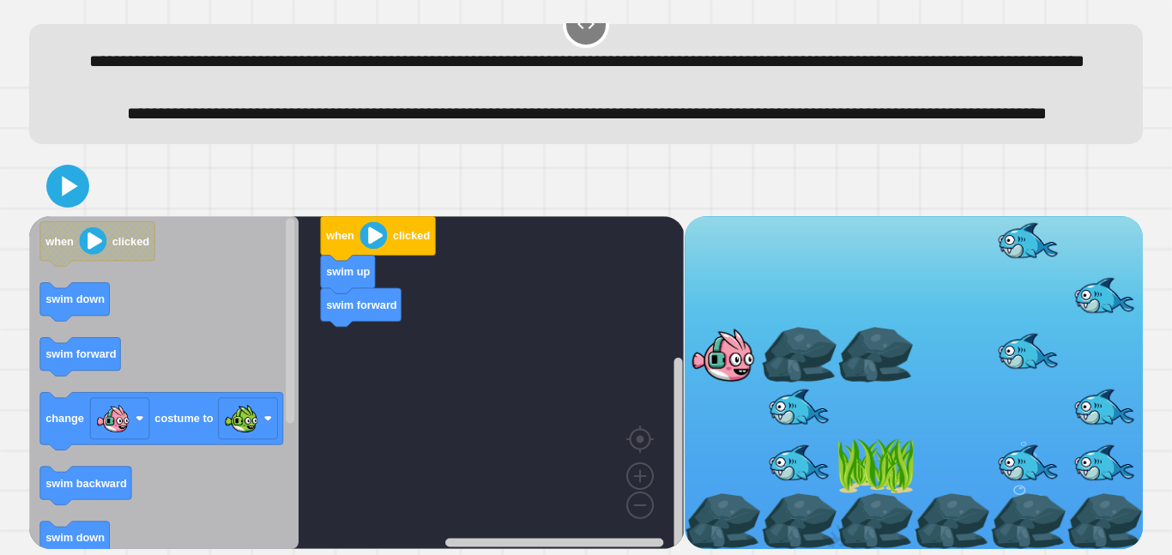
scroll to position [90, 0]
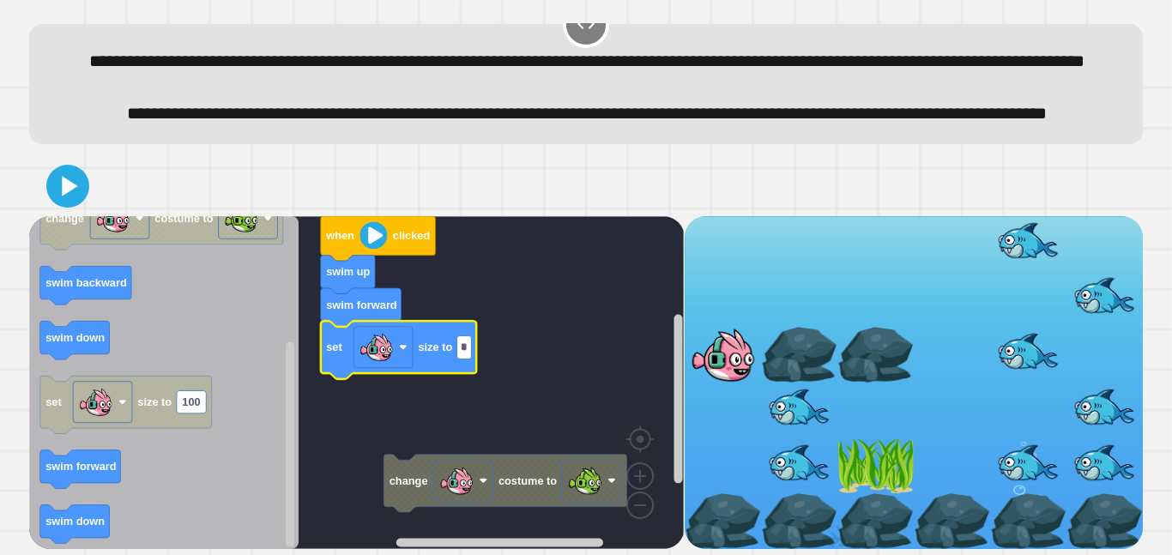
type input "**"
click at [404, 408] on rect "Blockly Workspace" at bounding box center [356, 382] width 655 height 333
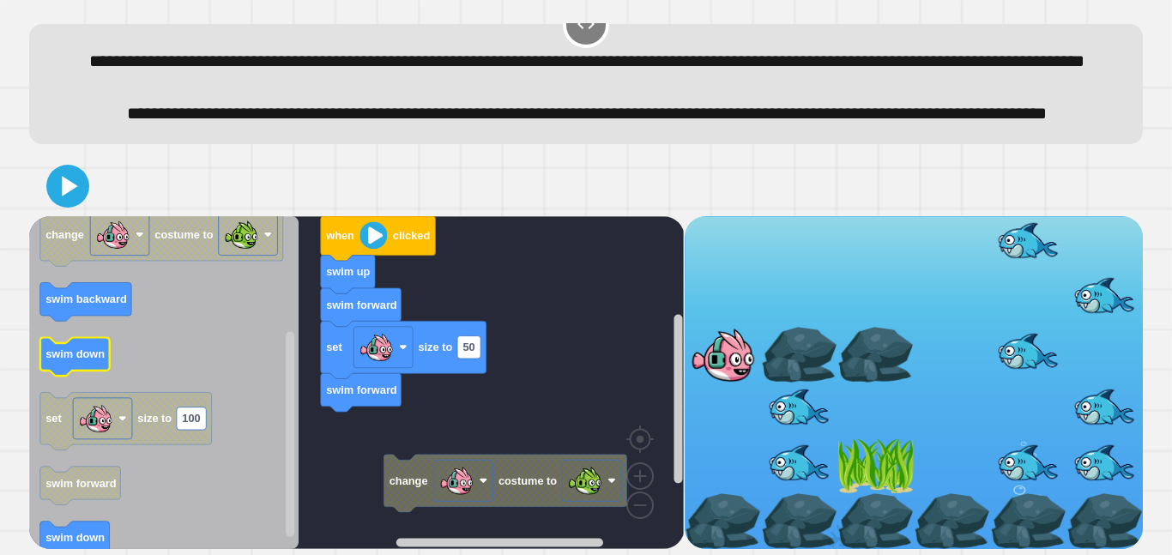
click at [96, 335] on icon "Blockly Workspace" at bounding box center [163, 382] width 269 height 333
click at [96, 338] on icon "when clicked swim down swim forward change costume to swim backward swim down s…" at bounding box center [163, 382] width 269 height 333
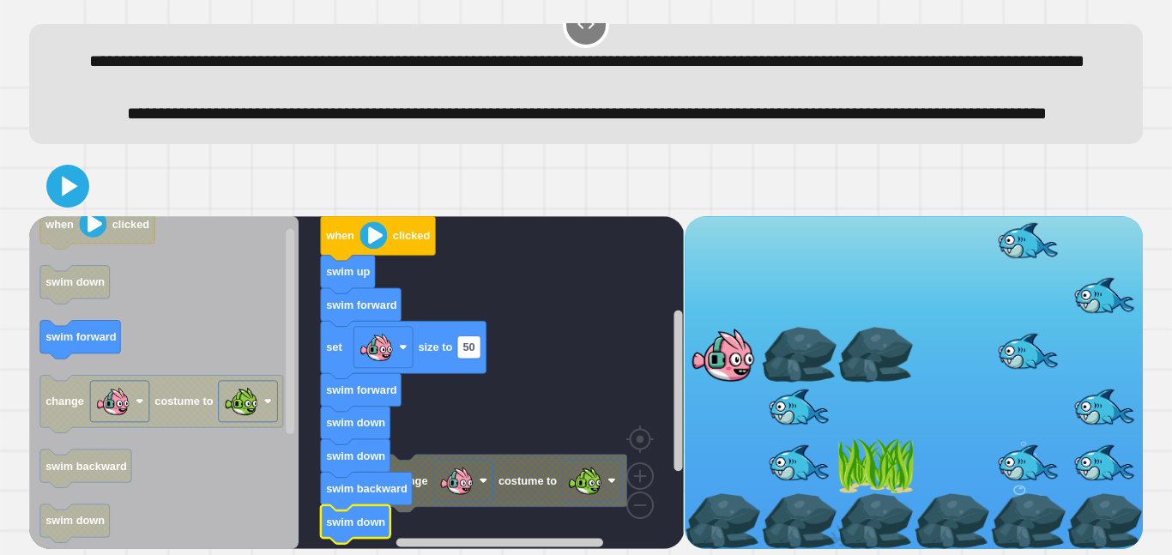
click at [500, 516] on rect "Blockly Workspace" at bounding box center [356, 382] width 655 height 333
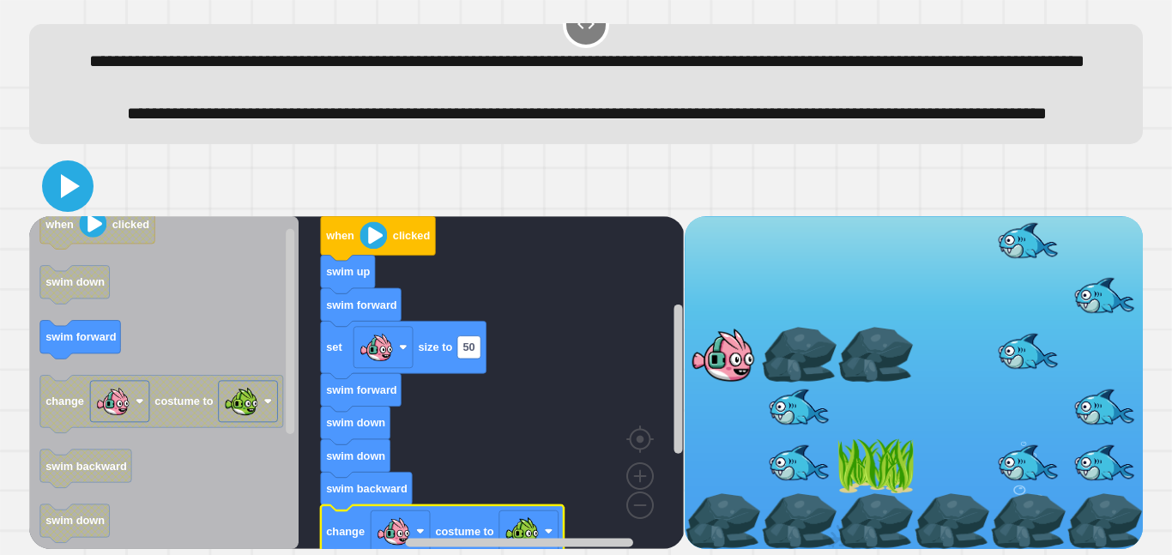
click at [65, 178] on icon at bounding box center [70, 186] width 19 height 24
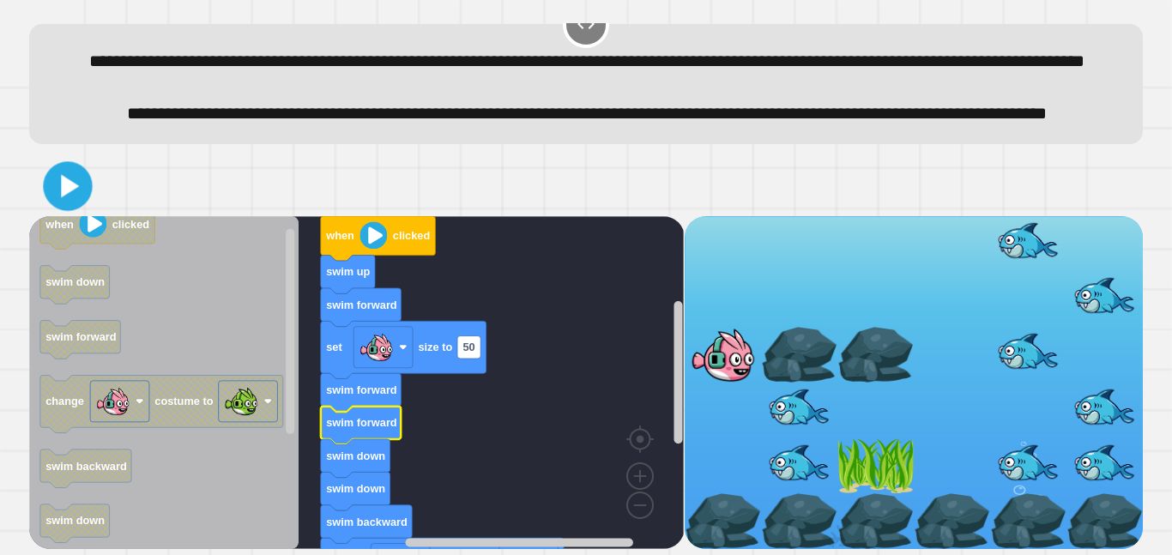
click at [74, 179] on icon at bounding box center [67, 185] width 39 height 39
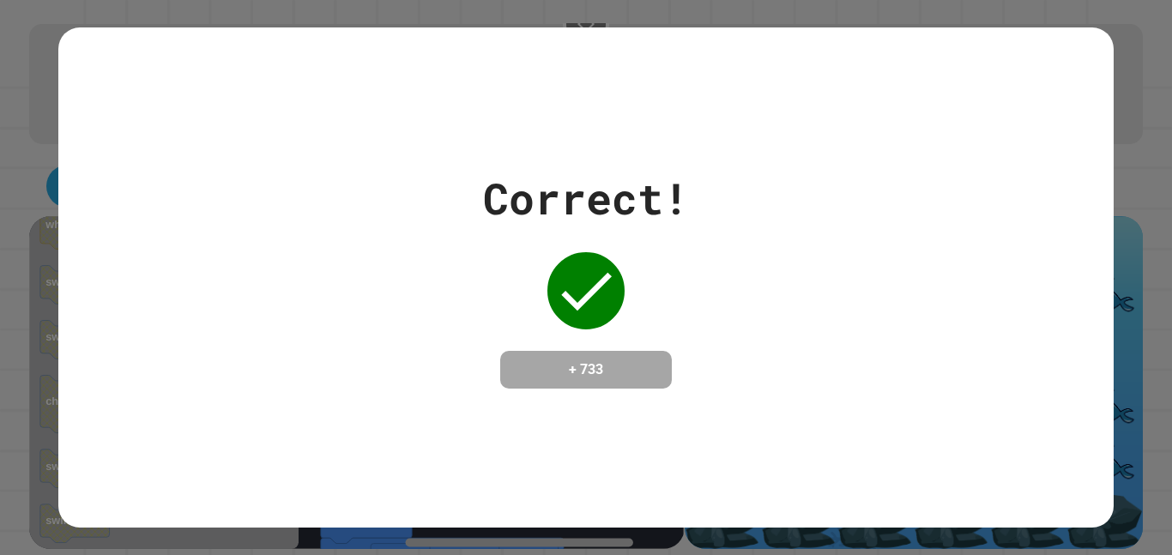
click at [643, 229] on div "Correct! + 733" at bounding box center [586, 277] width 206 height 222
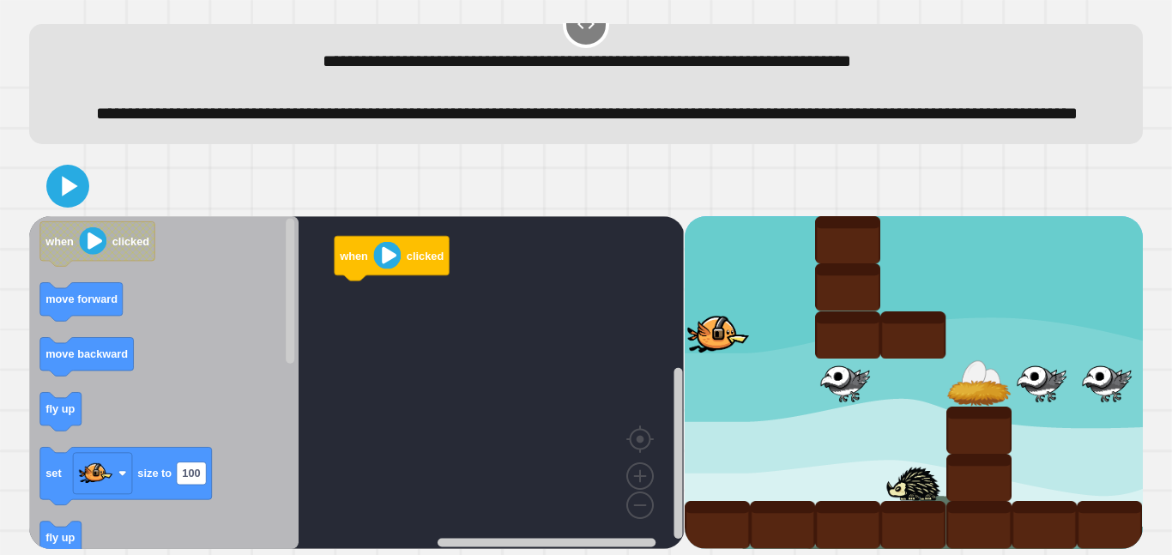
scroll to position [63, 0]
click at [78, 301] on text "move forward" at bounding box center [81, 299] width 72 height 13
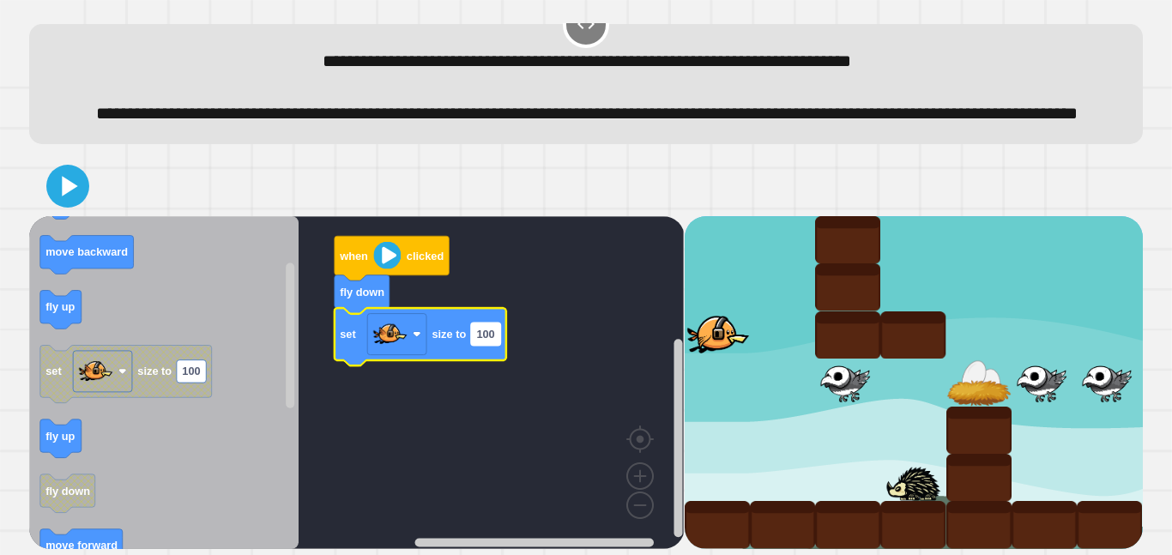
click at [491, 331] on text "100" at bounding box center [486, 334] width 18 height 13
type input "**"
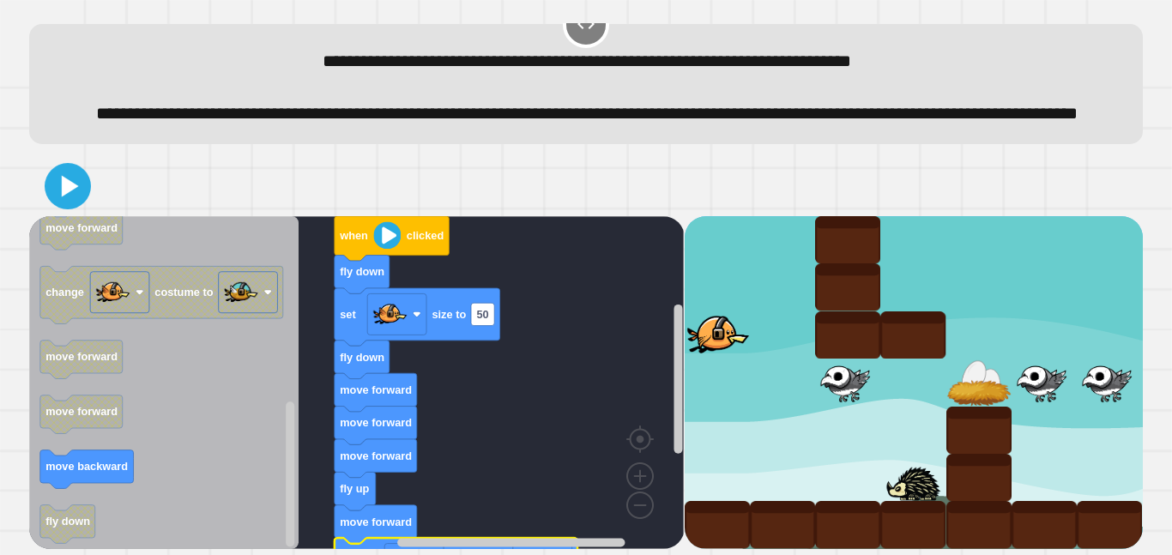
drag, startPoint x: 63, startPoint y: 161, endPoint x: 63, endPoint y: 177, distance: 15.4
click at [63, 166] on div at bounding box center [586, 186] width 1114 height 60
click at [63, 184] on icon at bounding box center [70, 185] width 17 height 21
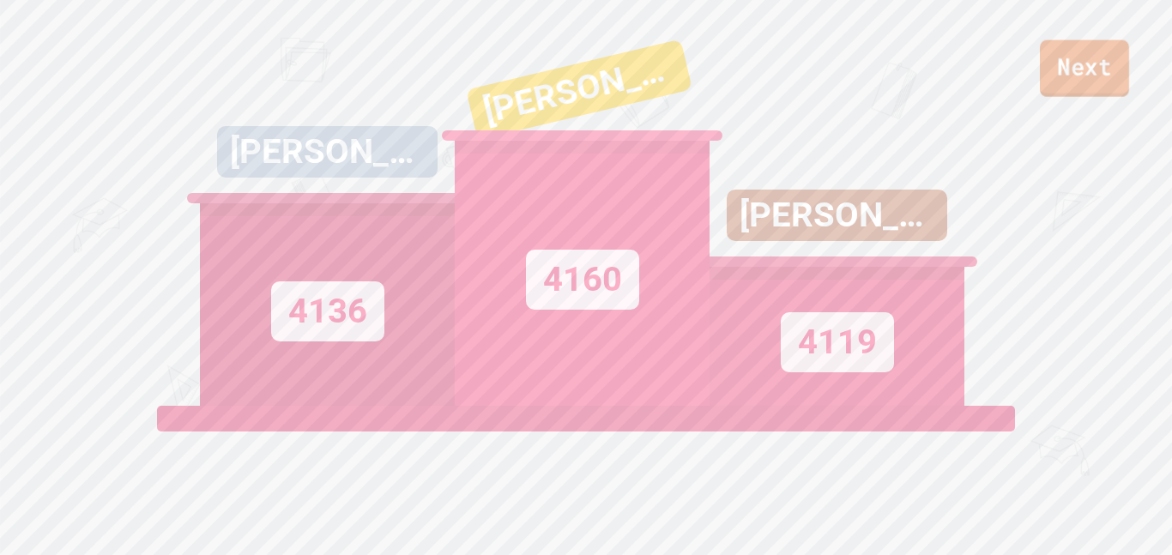
click at [1106, 70] on link "Next" at bounding box center [1084, 68] width 89 height 57
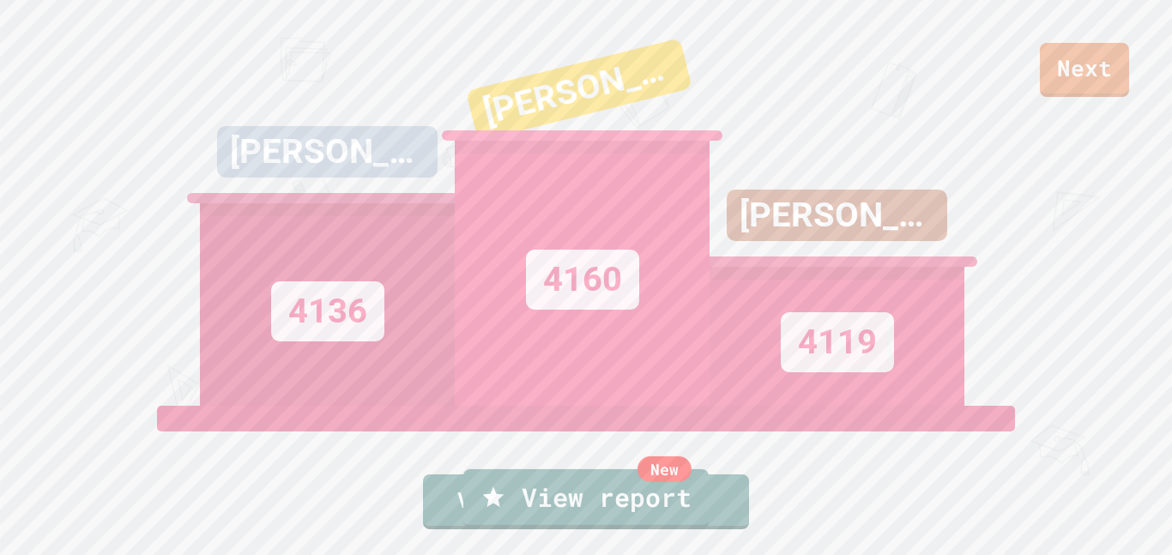
click at [538, 495] on link "New View report" at bounding box center [585, 498] width 239 height 60
